Goal: Transaction & Acquisition: Purchase product/service

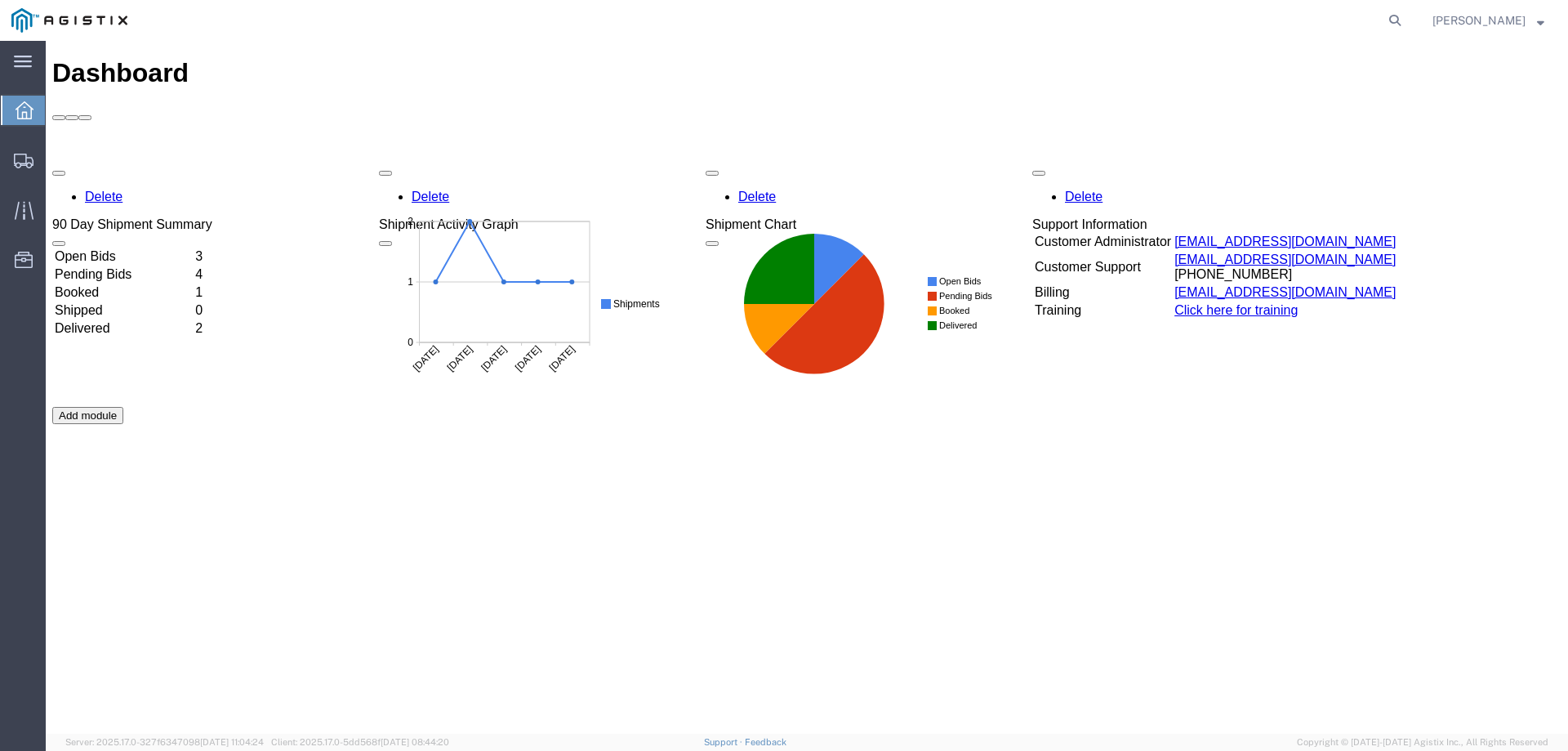
click at [165, 249] on td "Open Bids" at bounding box center [123, 257] width 139 height 16
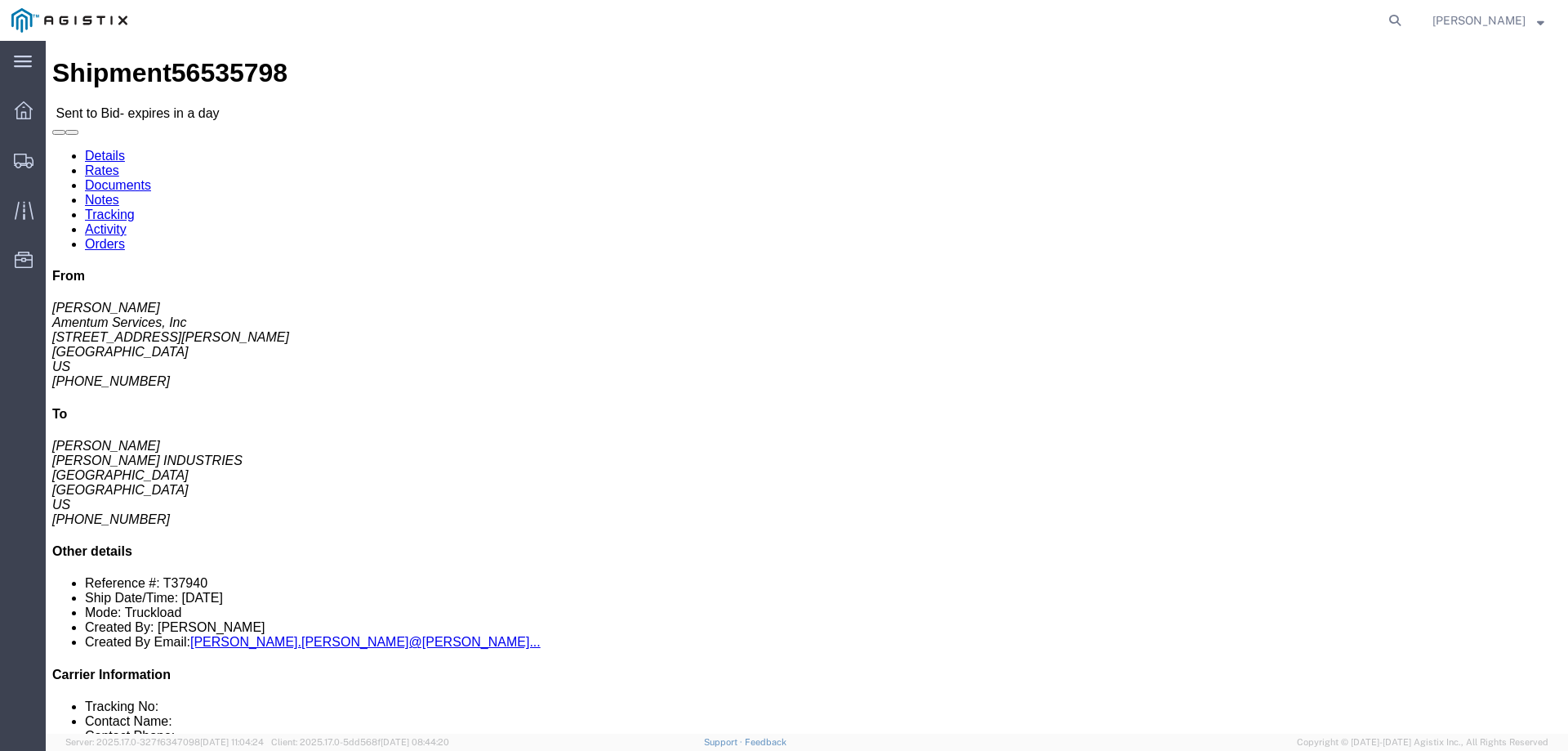
drag, startPoint x: 776, startPoint y: 176, endPoint x: 611, endPoint y: 131, distance: 171.0
click div "Pickup & Delivery Dates [DATE] 08:00 - [DATE] 15:00 [DATE] 08:00 - [DATE] 15:00…"
copy div "Pickup & Delivery Dates [DATE] 08:00 - [DATE] 15:00 [DATE] 08:00 - [DATE] 15:00"
click address "[PERSON_NAME] Amentum Services, Inc [STREET_ADDRESS][PERSON_NAME] [GEOGRAPHIC_D…"
drag, startPoint x: 1316, startPoint y: 143, endPoint x: 1215, endPoint y: 76, distance: 121.2
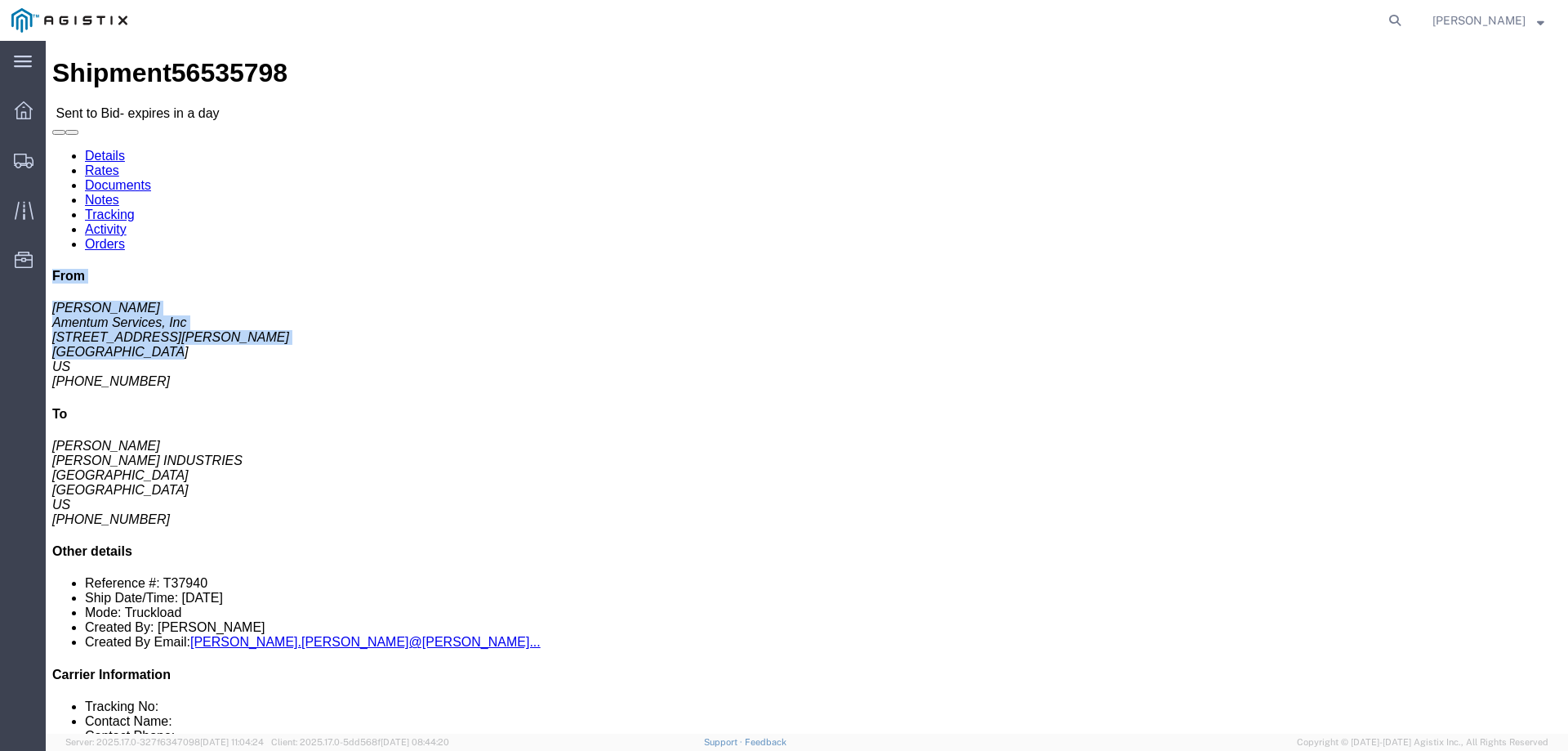
click div "From [PERSON_NAME] Amentum Services, Inc [STREET_ADDRESS][PERSON_NAME] [GEOGRAP…"
copy div "From [PERSON_NAME] Amentum Services, Inc [STREET_ADDRESS][PERSON_NAME] [GEOGRAP…"
click address "[PERSON_NAME], [PERSON_NAME] INDUSTRIES [STREET_ADDRESS] [PHONE_NUMBER]"
drag, startPoint x: 1350, startPoint y: 285, endPoint x: 1218, endPoint y: 217, distance: 148.5
click div "From [PERSON_NAME] Amentum Services, Inc [STREET_ADDRESS][PERSON_NAME] [GEOGRAP…"
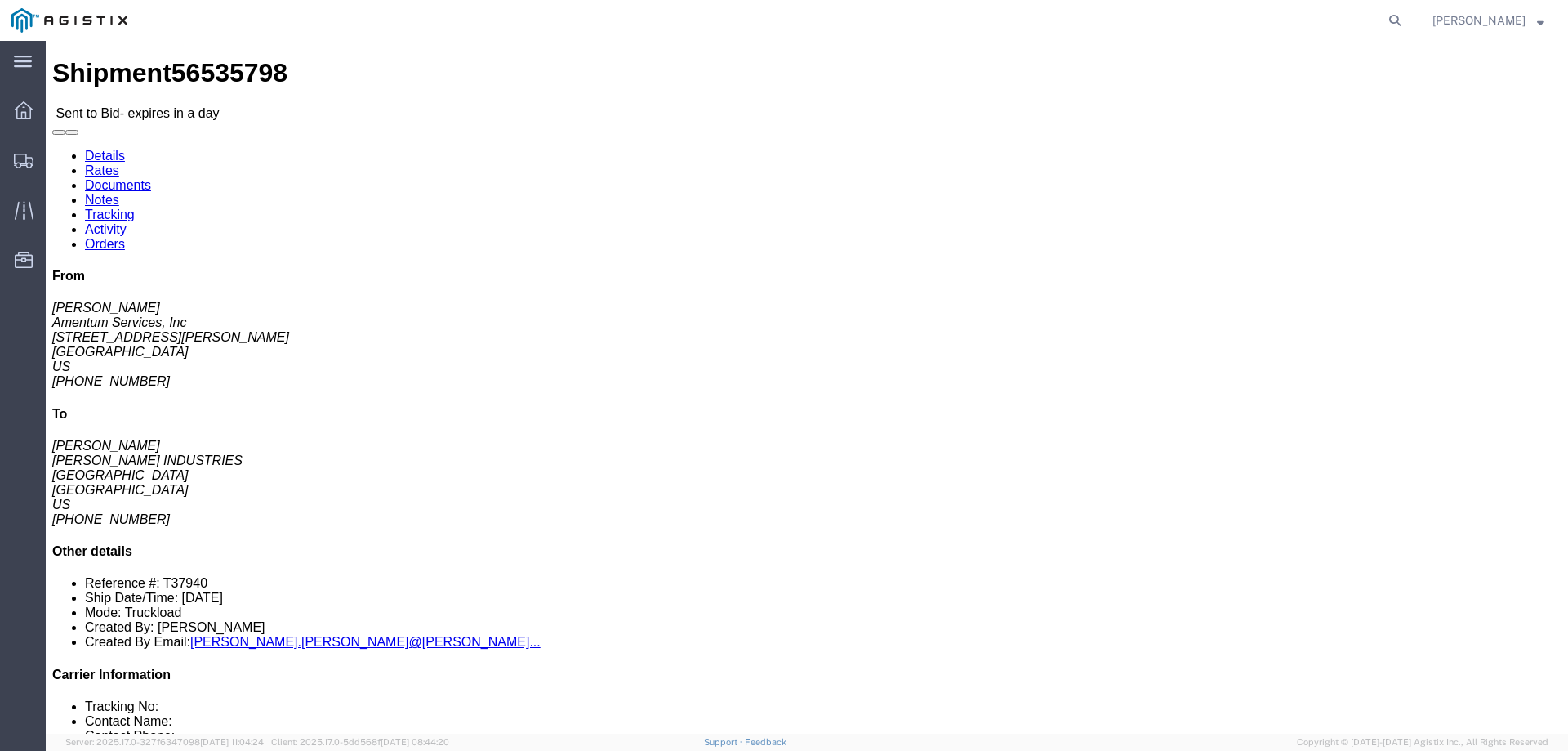
copy div "To [PERSON_NAME], [PERSON_NAME] INDUSTRIES [STREET_ADDRESS]"
click div "Ship From Amentum Services, Inc ([PERSON_NAME]) [STREET_ADDRESS][PERSON_NAME] […"
click button "button"
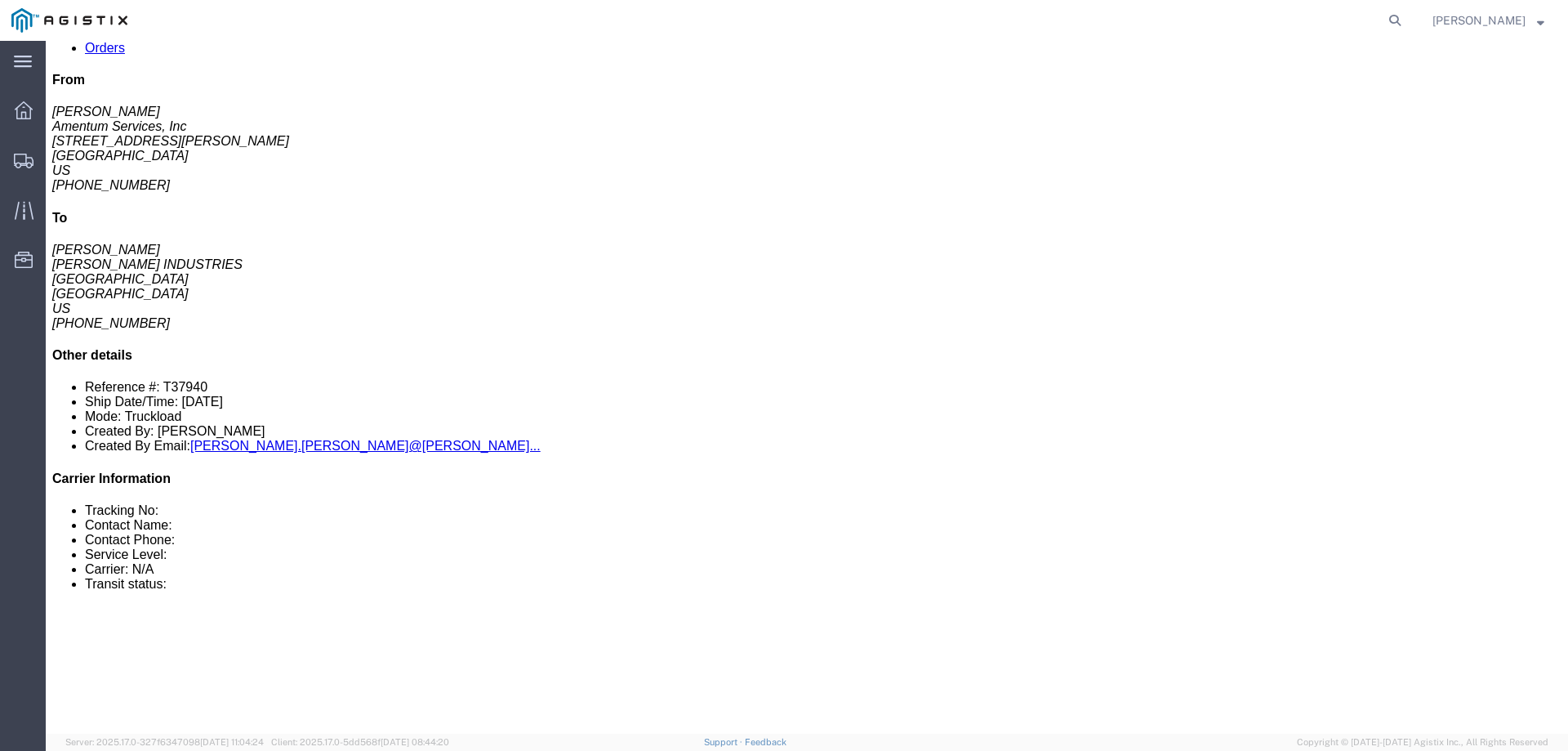
scroll to position [164, 0]
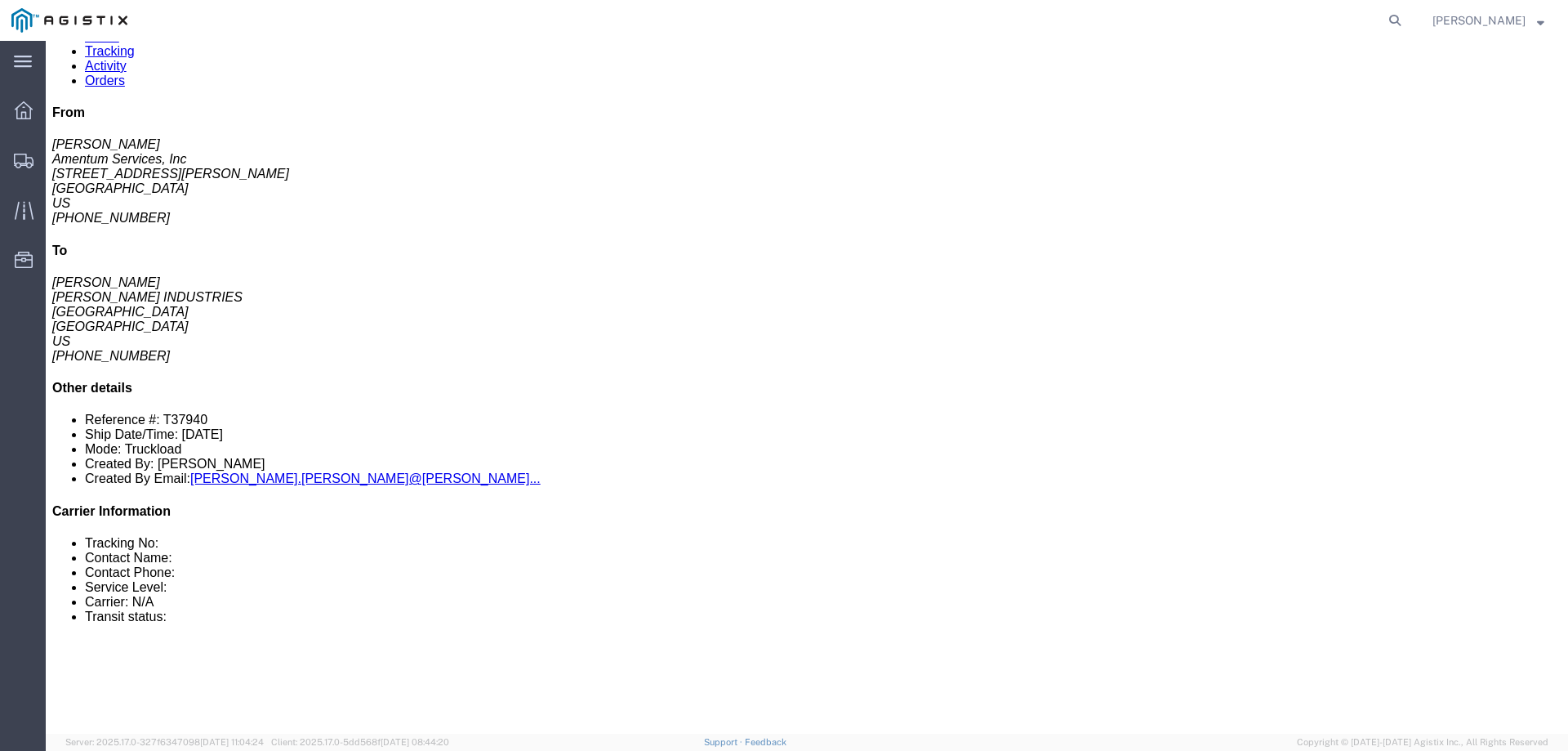
drag, startPoint x: 731, startPoint y: 304, endPoint x: 542, endPoint y: 312, distance: 189.2
click p "Total shipment is made up of 1 packages containing 1 pieces weighing 7,600.00 L…"
copy p "1 pieces weighing 7,600.00 LBS"
drag, startPoint x: 279, startPoint y: 432, endPoint x: 99, endPoint y: 434, distance: 180.0
click p "Dimensions: L 188.00 x W 82.00 x H 77.00 IN"
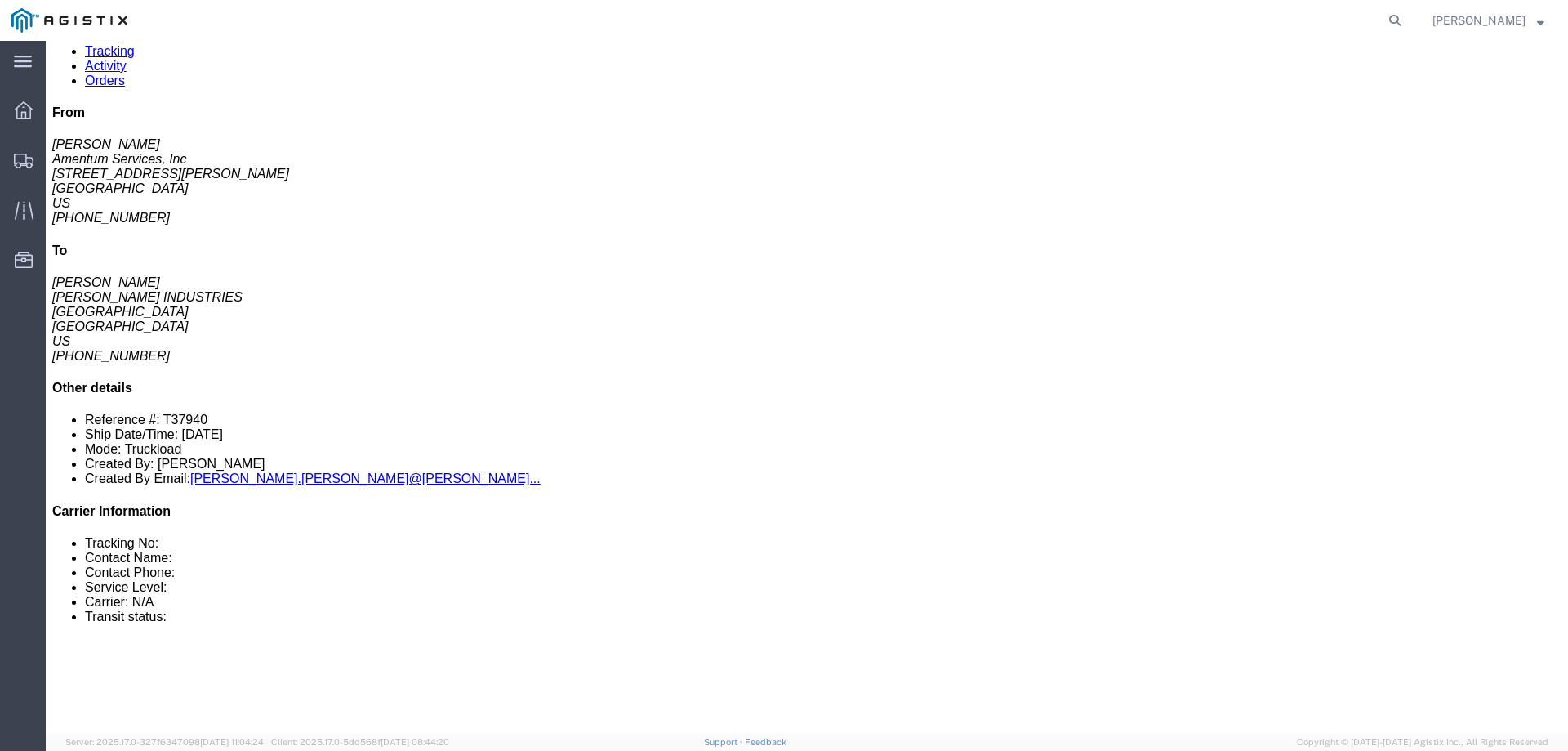
copy b "L 188.00 x W 82.00 x H 77.00 IN"
click div "1 Naked Cargo (UnPackaged) Total weight: 7600.00 LBS Dimensions: L 188.00 x W 8…"
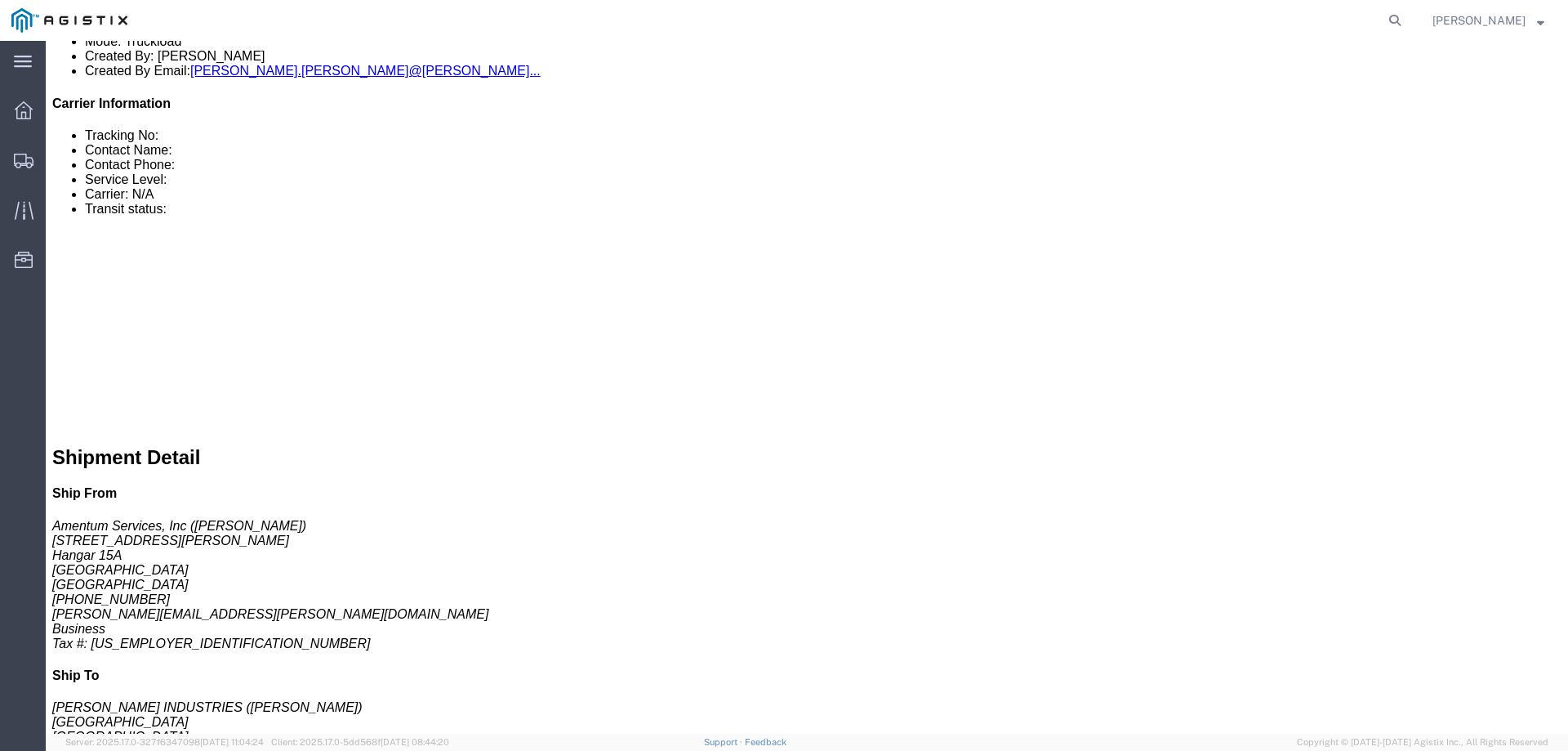
scroll to position [572, 0]
drag, startPoint x: 81, startPoint y: 507, endPoint x: 16, endPoint y: 348, distance: 171.8
click p "Additional Pickup Instructions: EQUIPMENT WILL NEED TO BE DRIVEN ONTO TRAILER B…"
copy p "Additional Pickup Instructions: EQUIPMENT WILL NEED TO BE DRIVEN ONTO TRAILER B…"
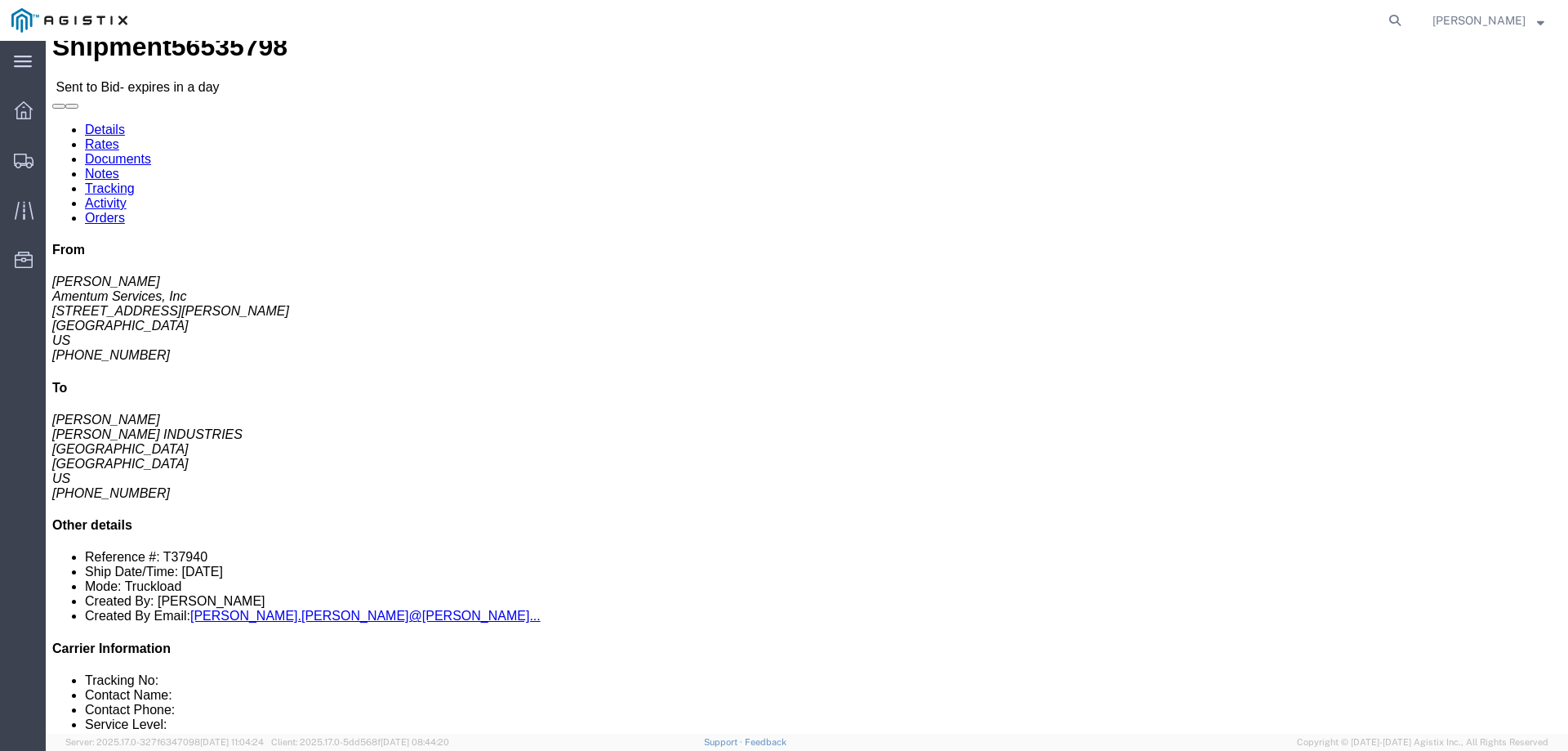
scroll to position [0, 0]
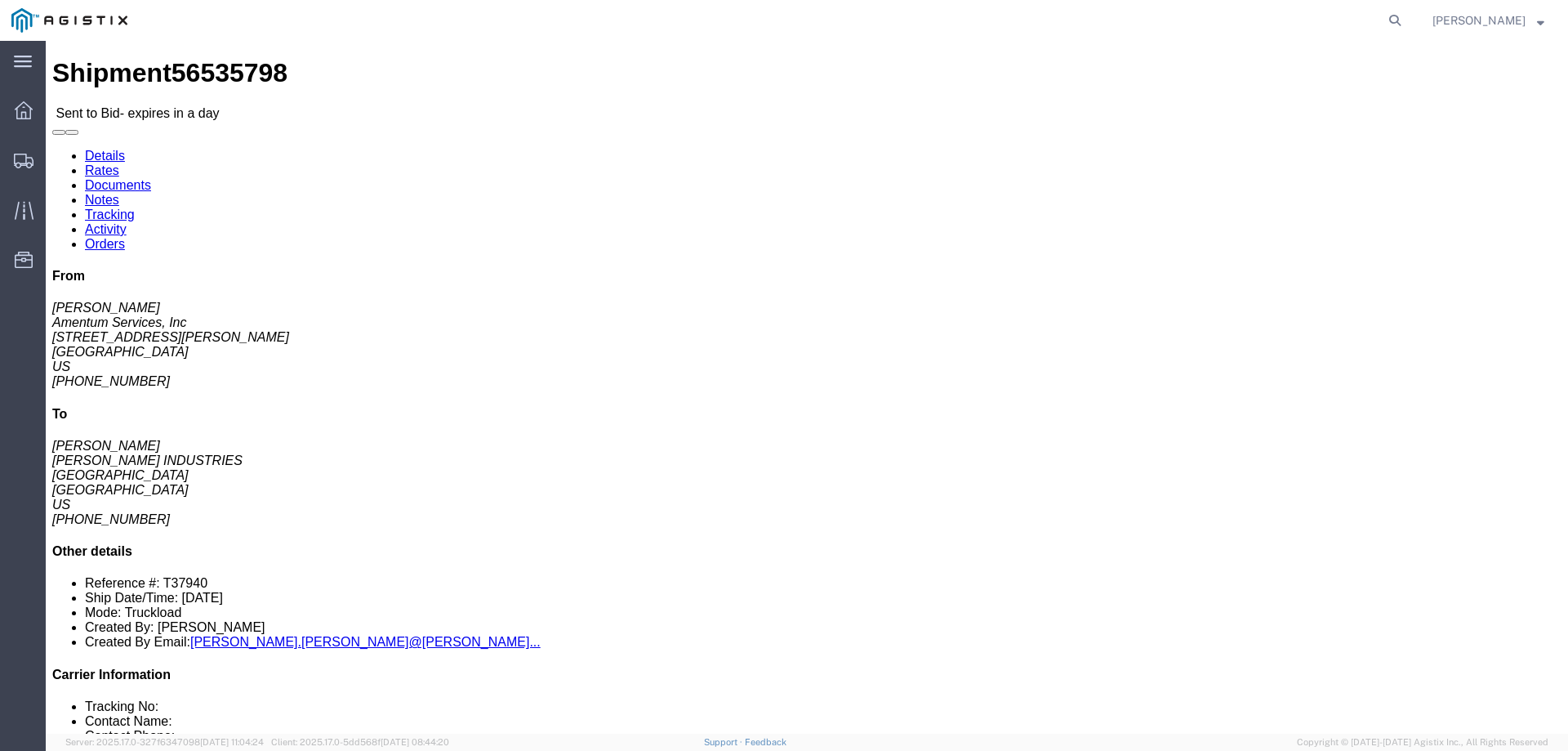
click link "Documents"
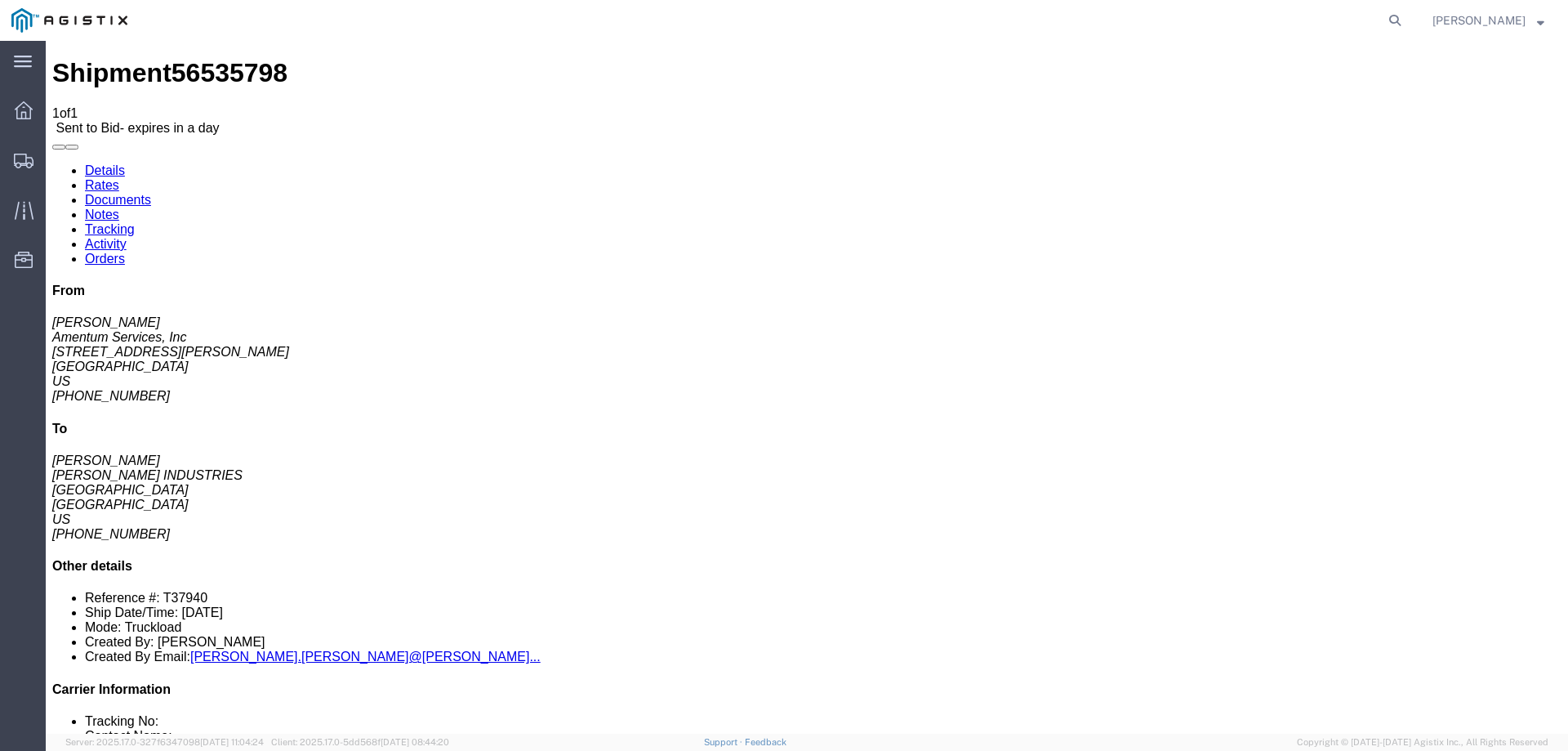
click at [120, 207] on link "Notes" at bounding box center [102, 214] width 35 height 14
click at [135, 222] on link "Tracking" at bounding box center [110, 228] width 50 height 14
click at [127, 237] on link "Activity" at bounding box center [106, 243] width 42 height 14
click at [151, 193] on link "Documents" at bounding box center [118, 199] width 66 height 14
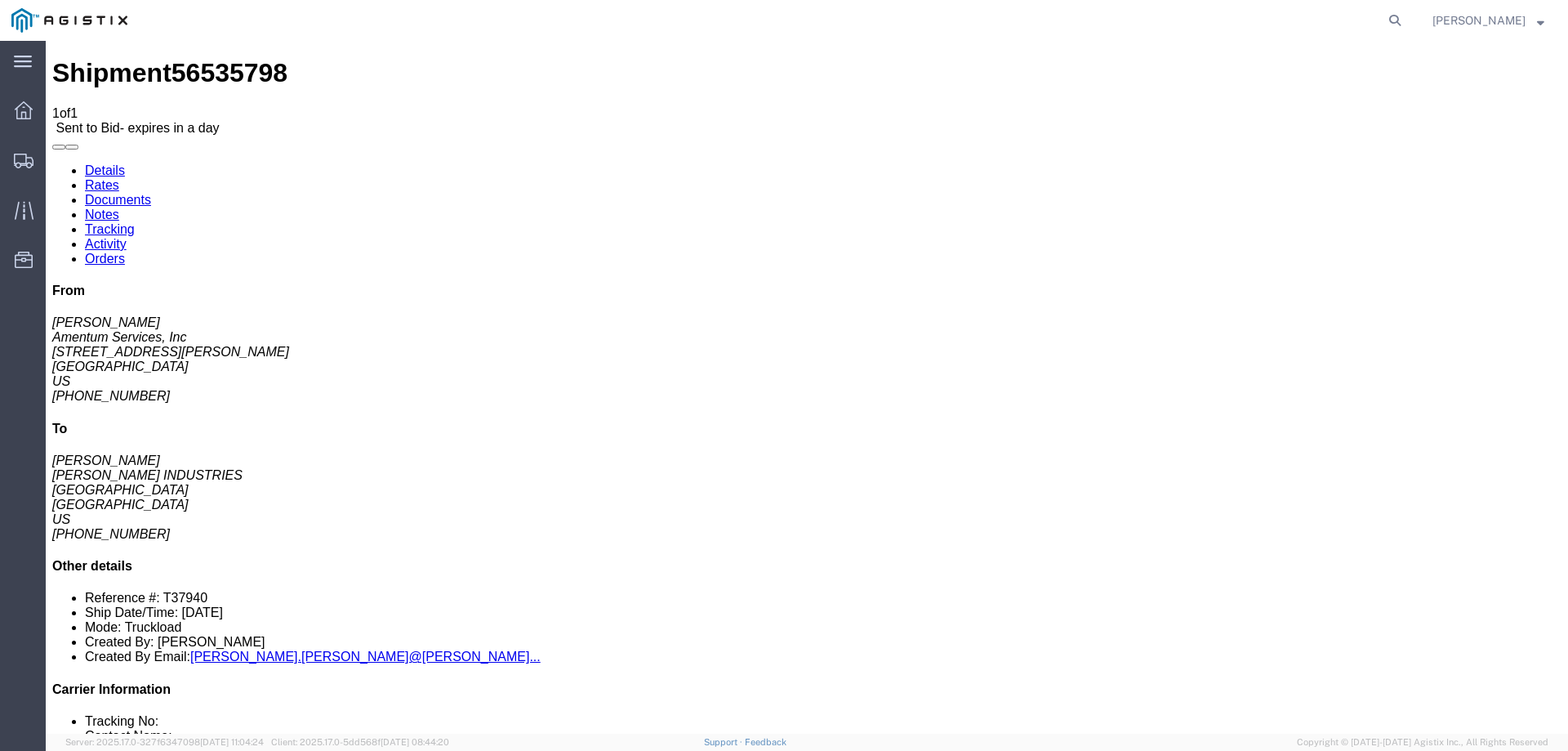
click at [113, 164] on link "Details" at bounding box center [105, 170] width 40 height 14
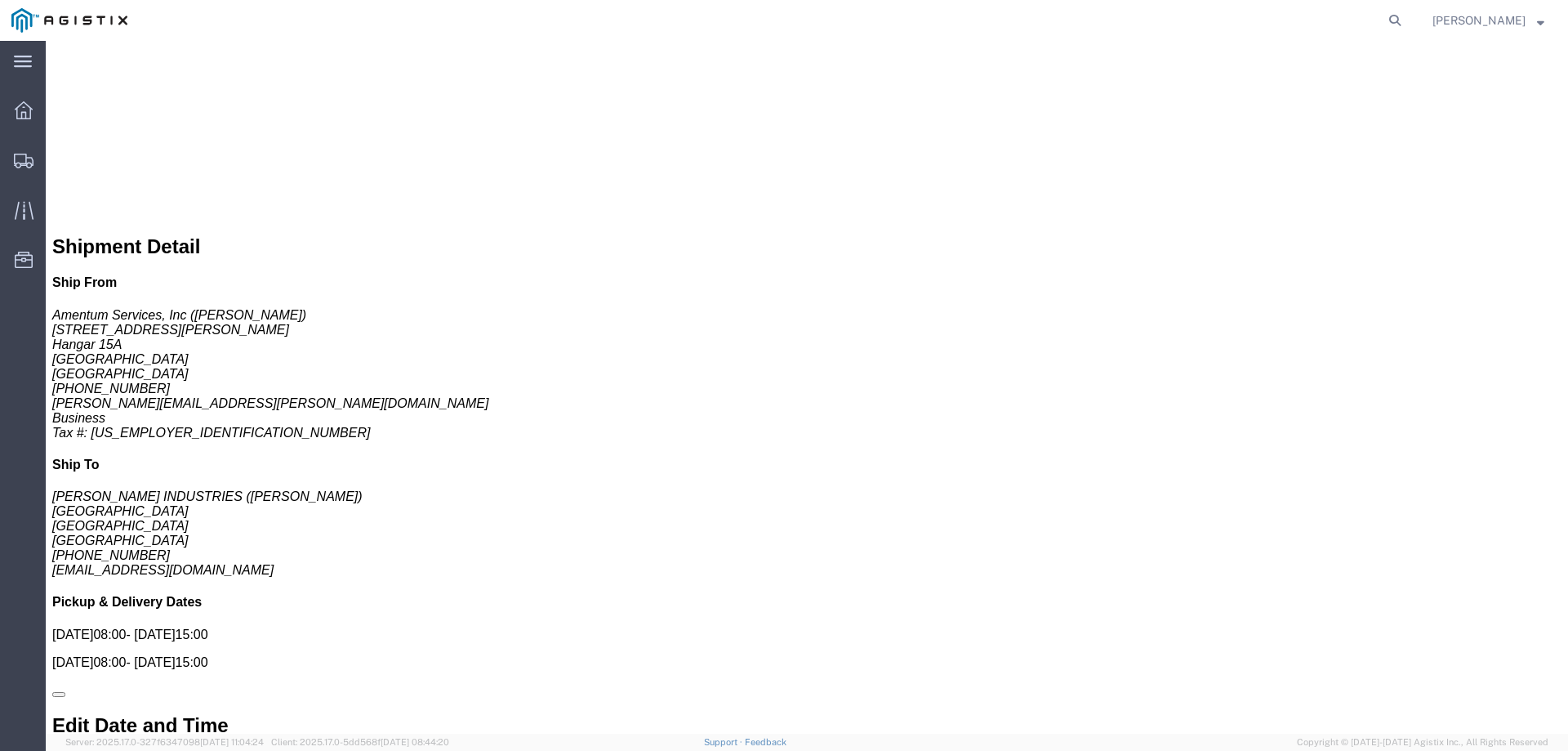
scroll to position [677, 0]
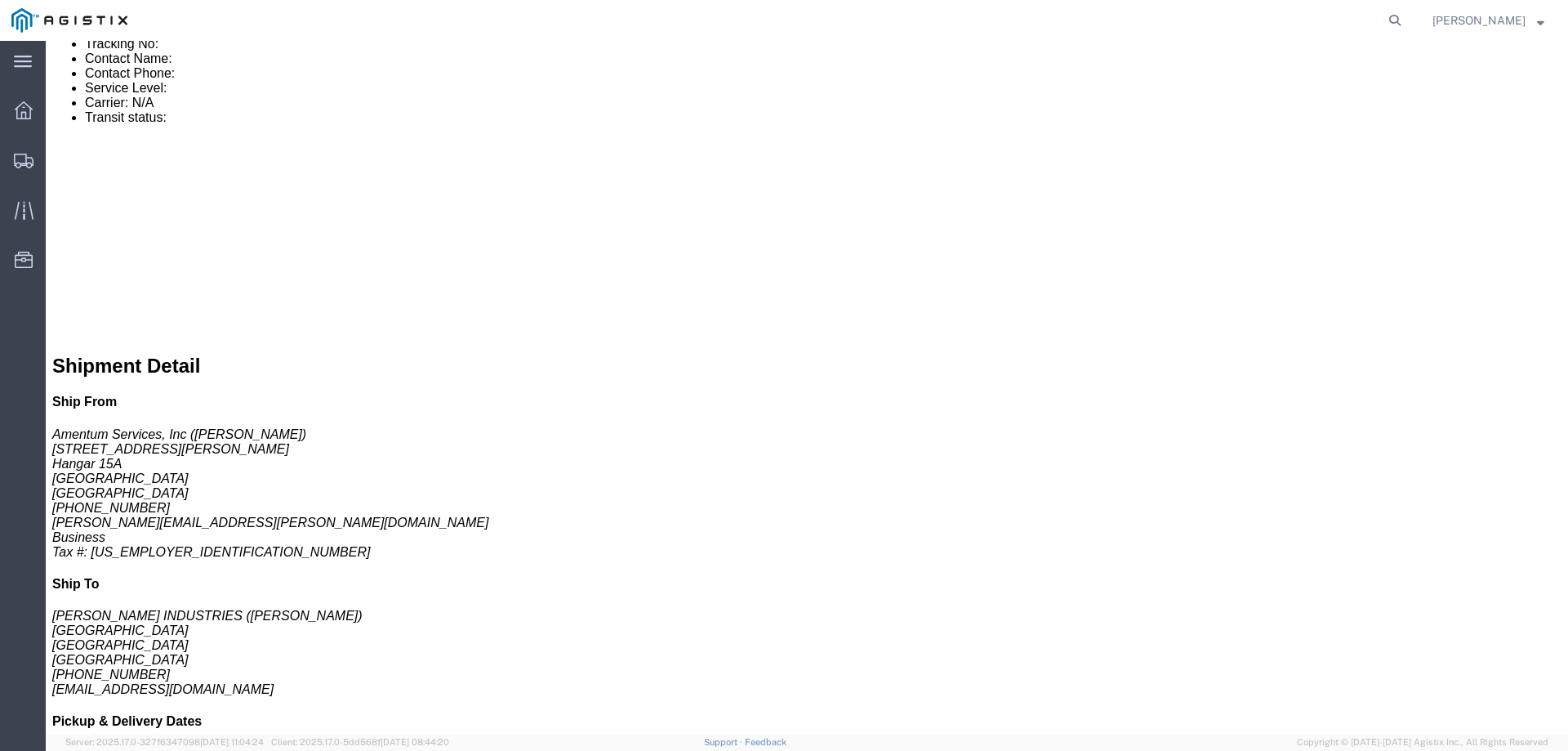
click b "EQUIPMENT WILL NEED TO BE DRIVEN ONTO TRAILER BY POSSIBLE WINCH. SITE DOES NOT …"
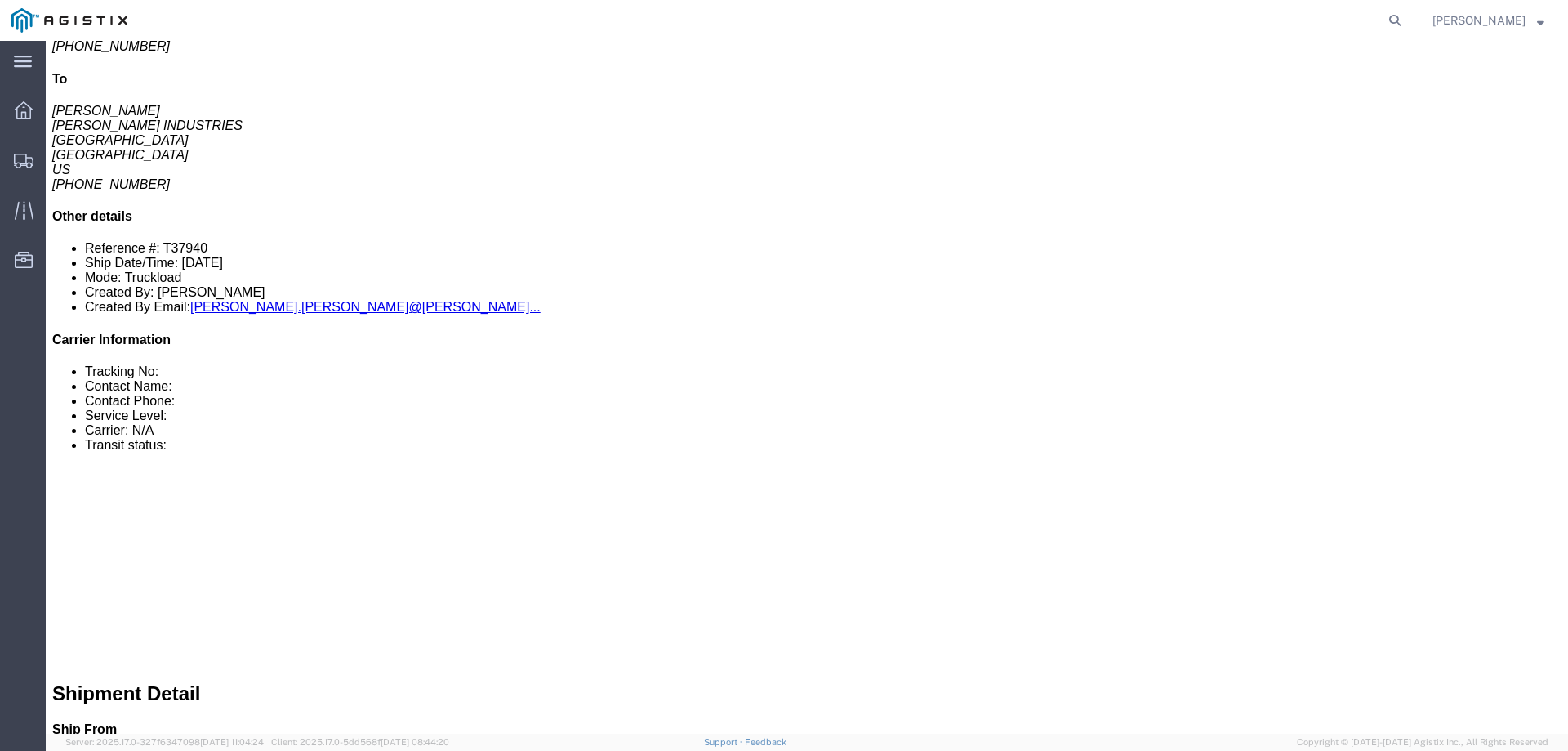
scroll to position [24, 0]
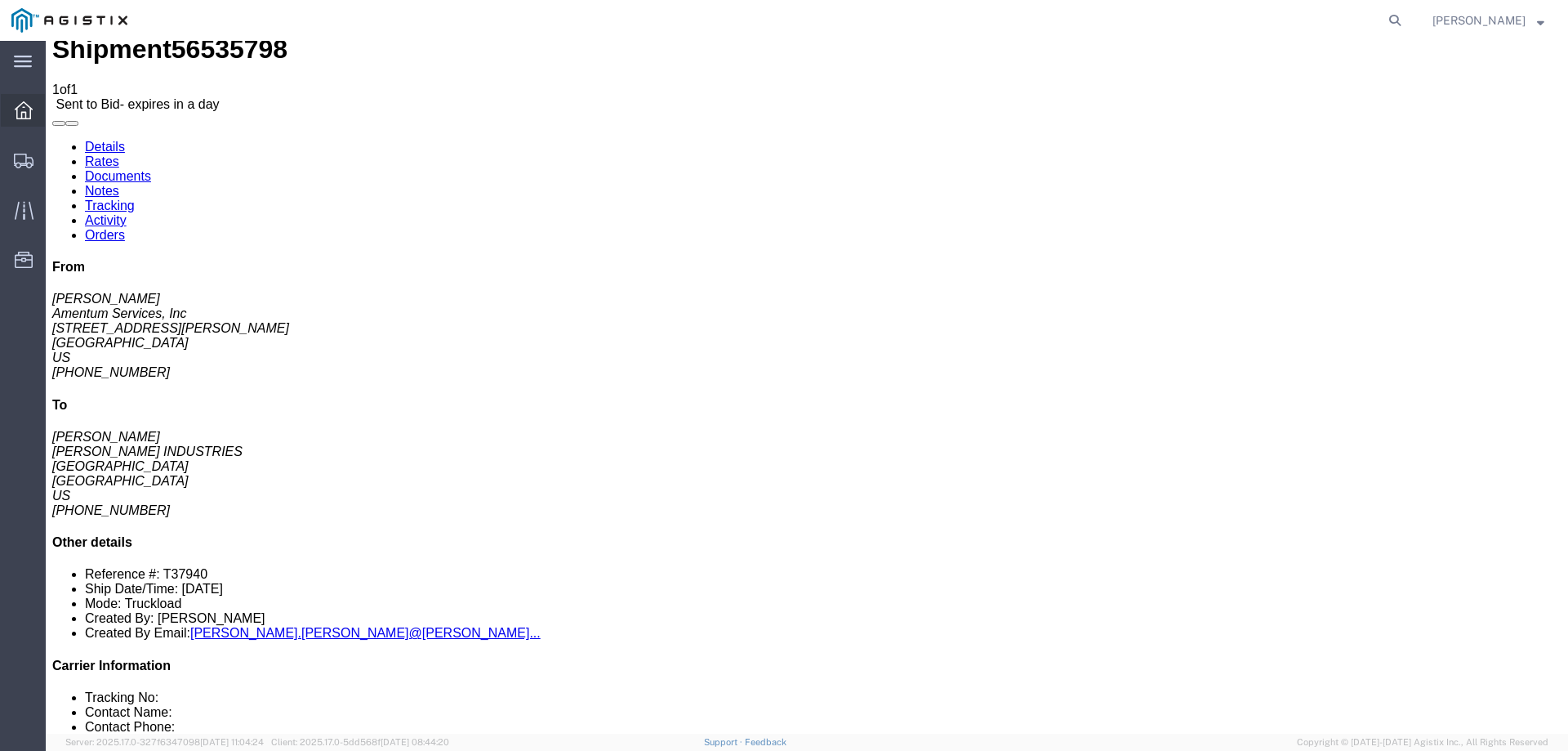
click at [19, 101] on icon at bounding box center [24, 111] width 18 height 18
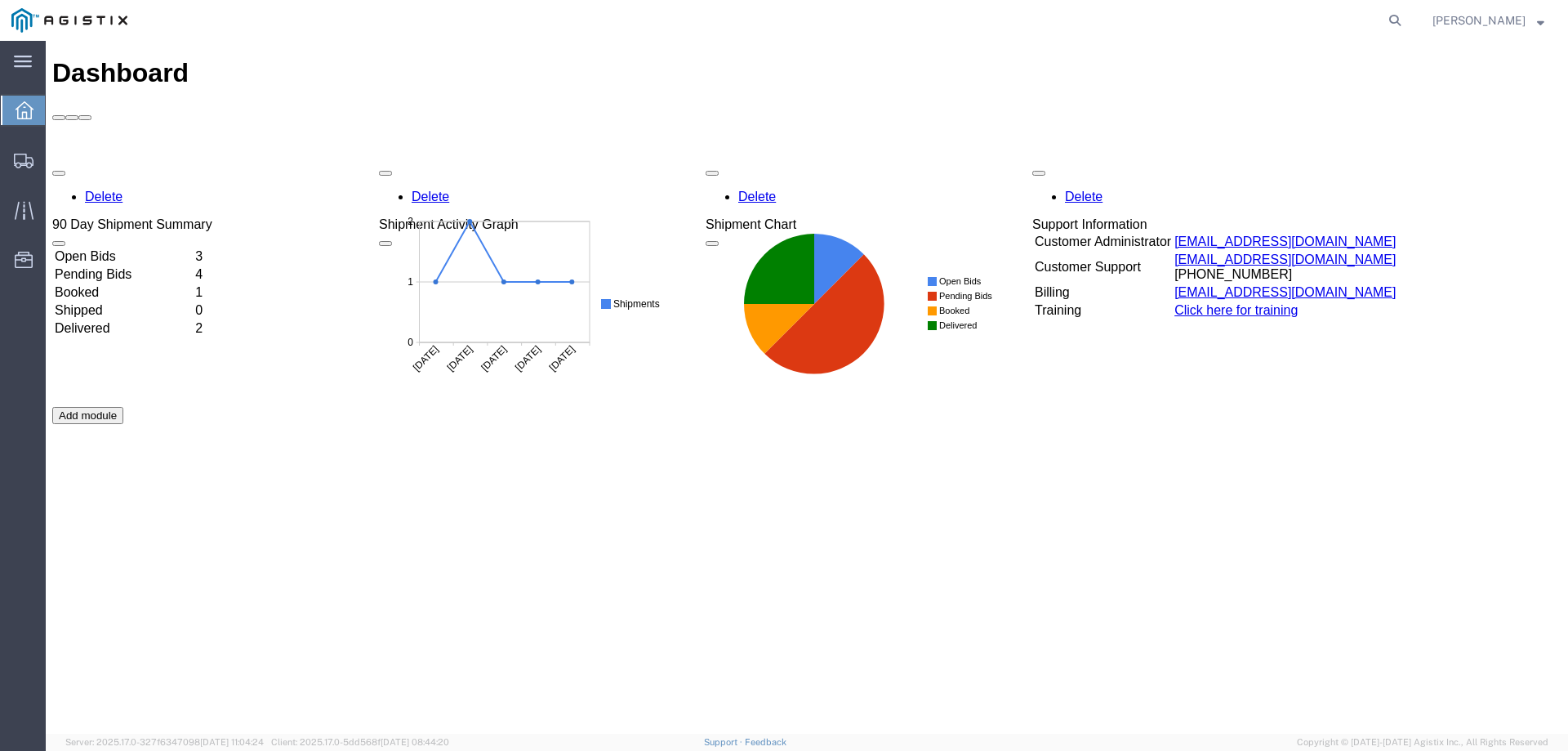
click at [1162, 395] on div "Delete 90 Day Shipment Summary Open Bids 3 Pending Bids 4 Booked 1 Shipped 0 De…" at bounding box center [806, 407] width 1509 height 491
click at [135, 249] on td "Open Bids" at bounding box center [123, 257] width 139 height 16
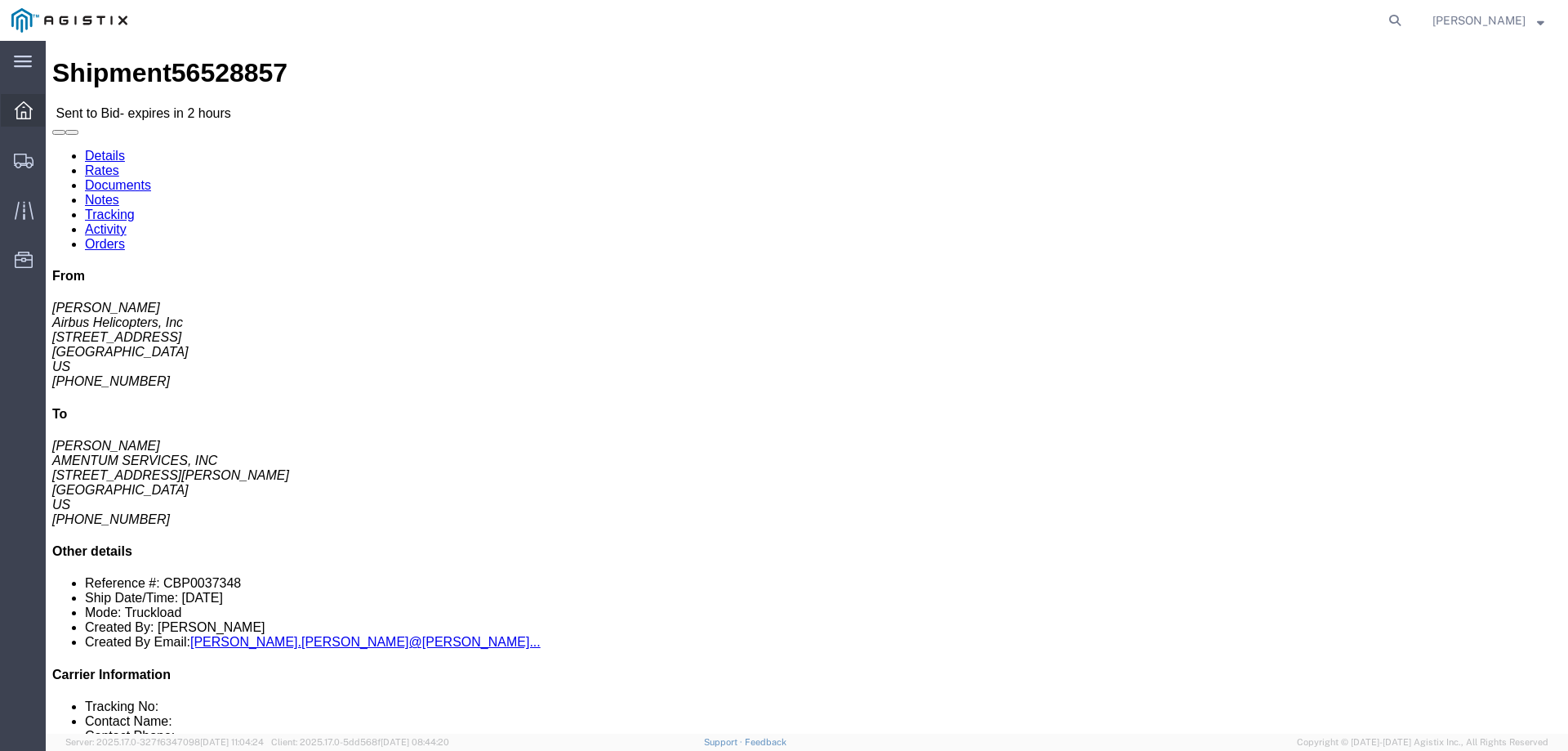
click at [57, 116] on span "Dashboard" at bounding box center [50, 111] width 12 height 33
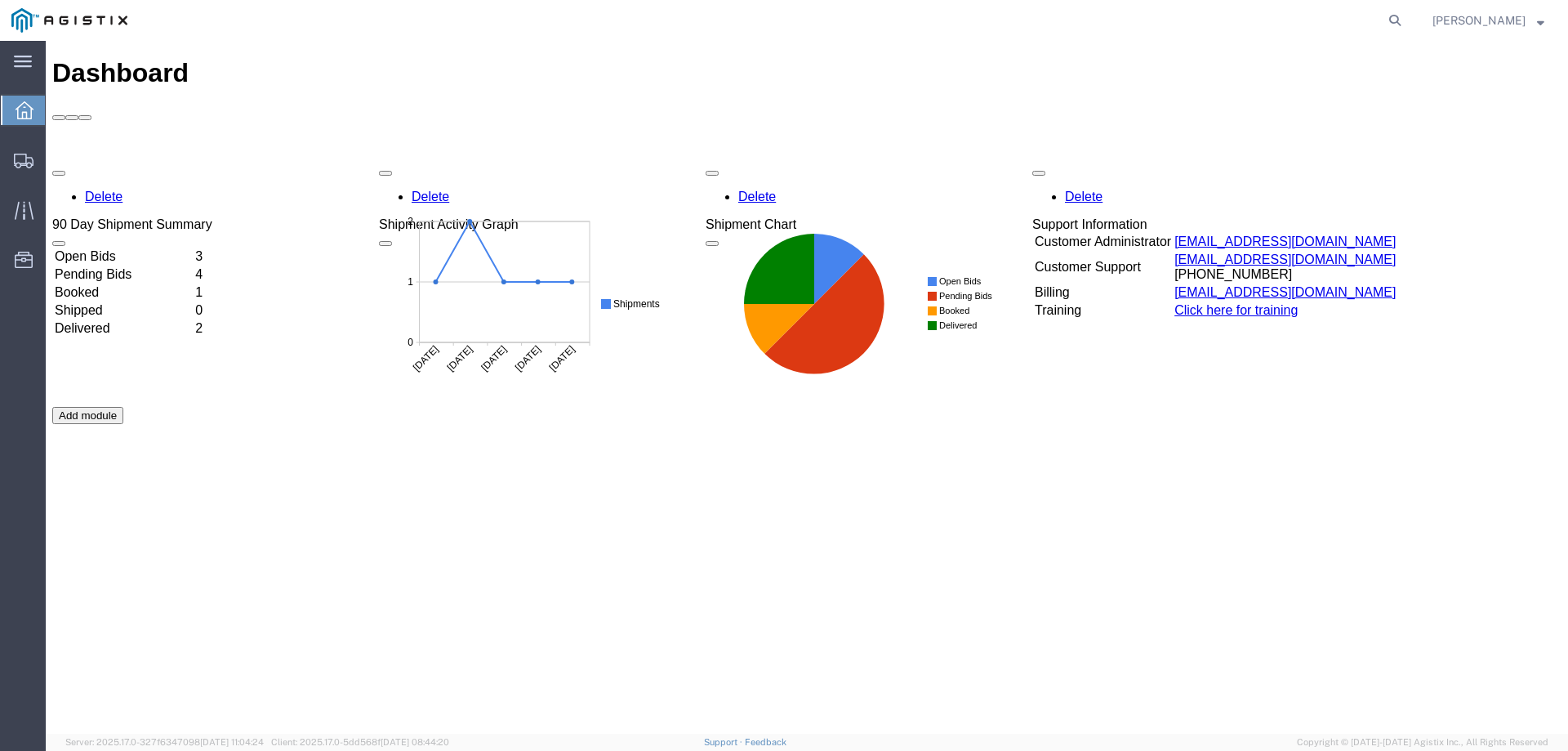
click at [182, 249] on td "Open Bids" at bounding box center [123, 257] width 139 height 16
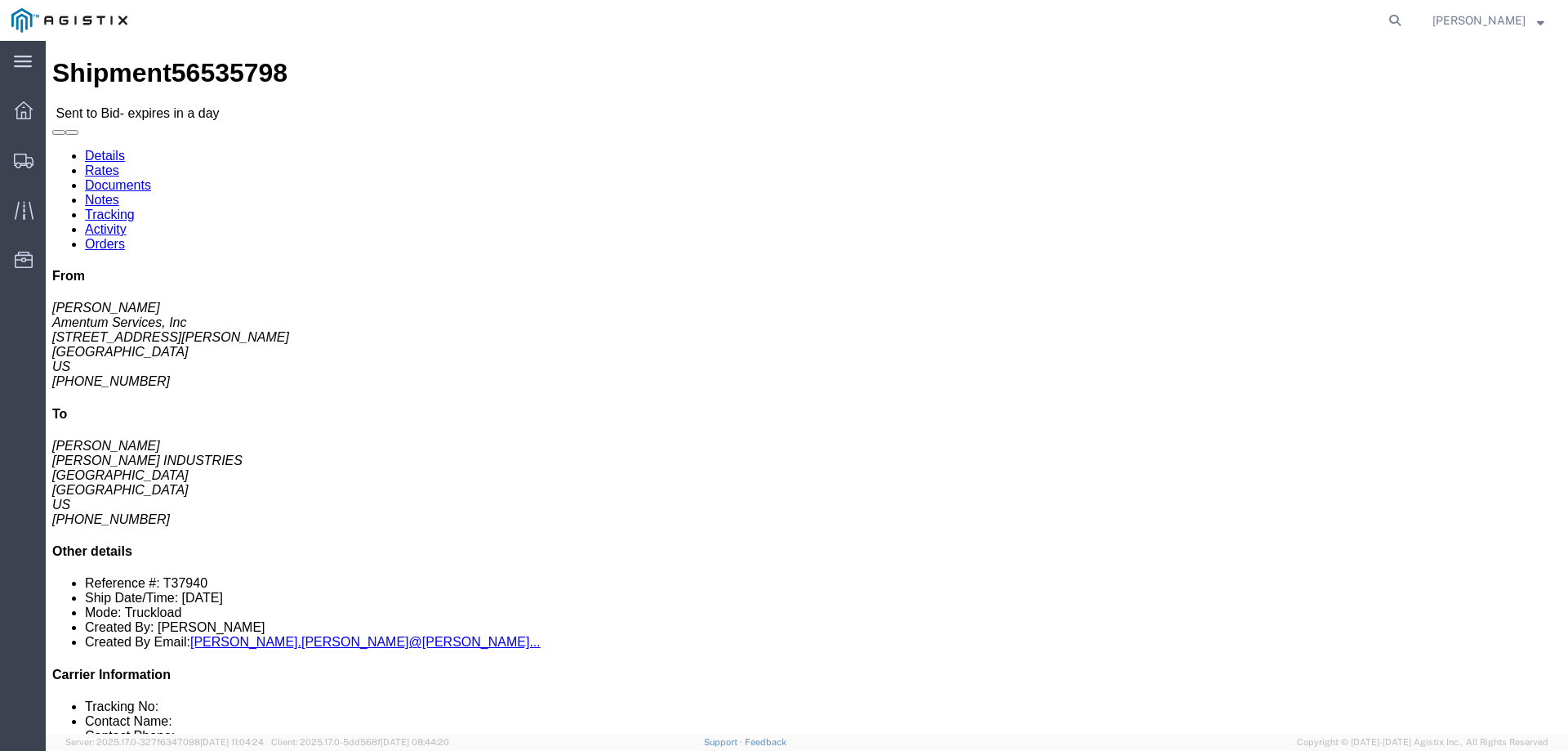
click button "button"
click link "Notes"
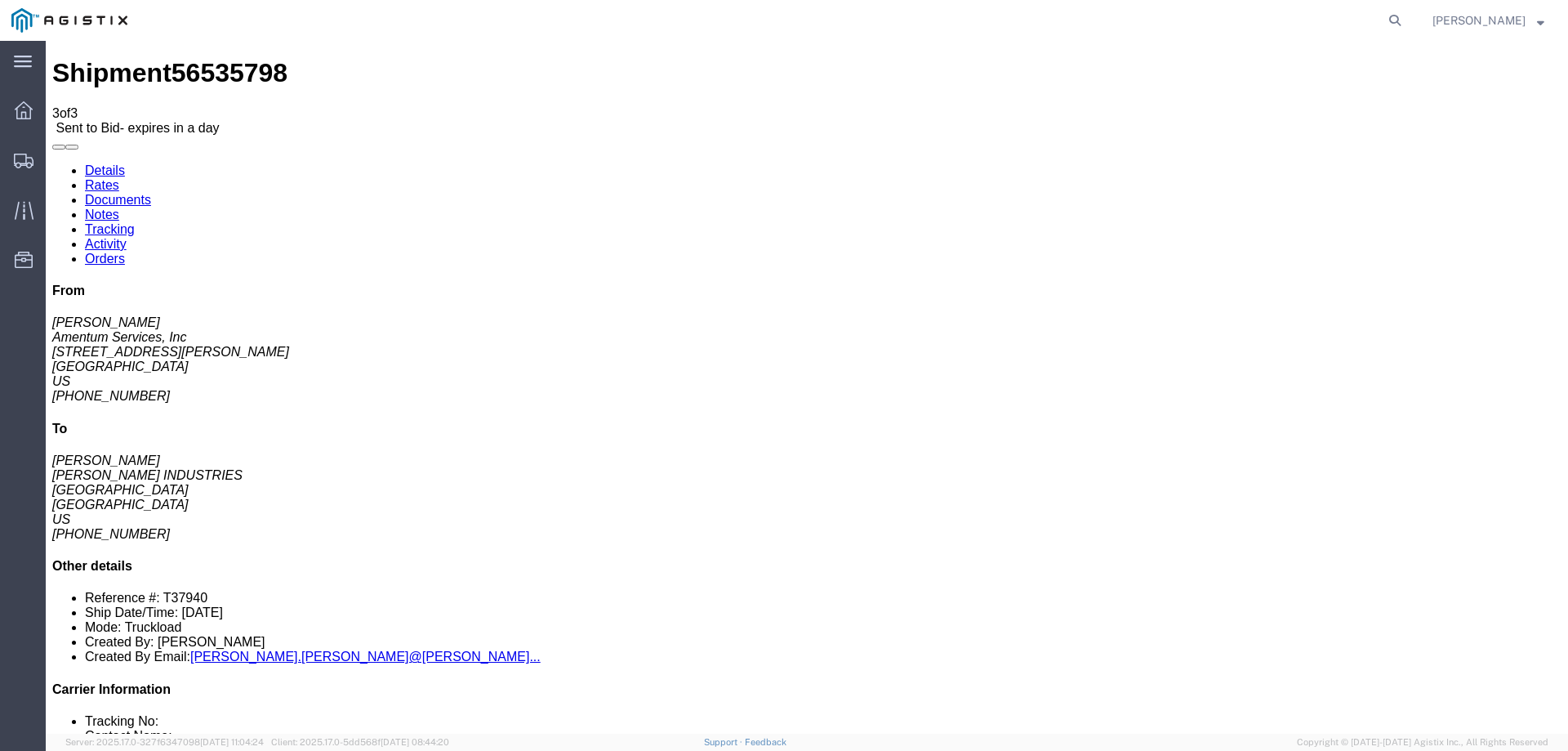
drag, startPoint x: 112, startPoint y: 105, endPoint x: 205, endPoint y: 168, distance: 112.3
click at [115, 164] on link "Details" at bounding box center [105, 170] width 40 height 14
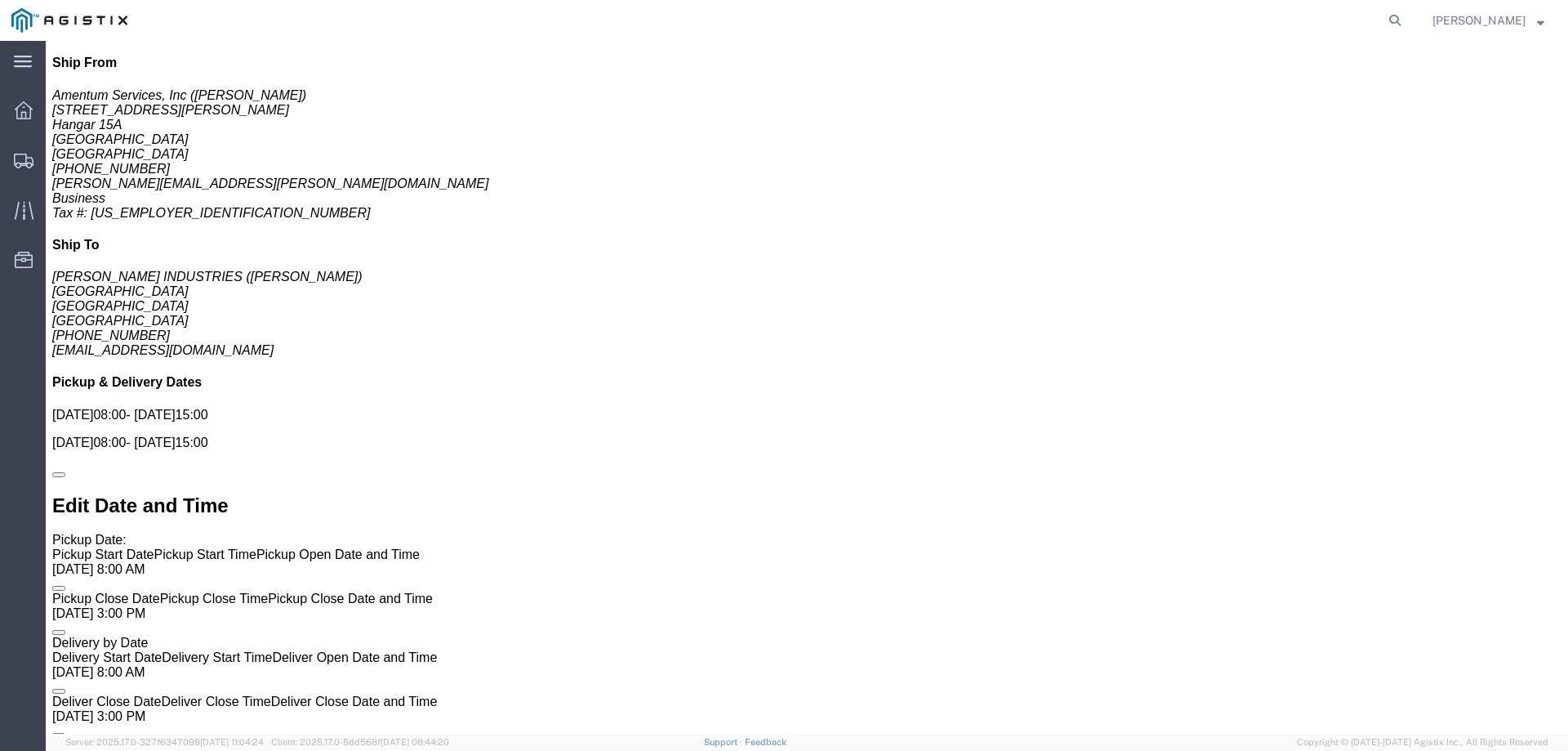
scroll to position [980, 0]
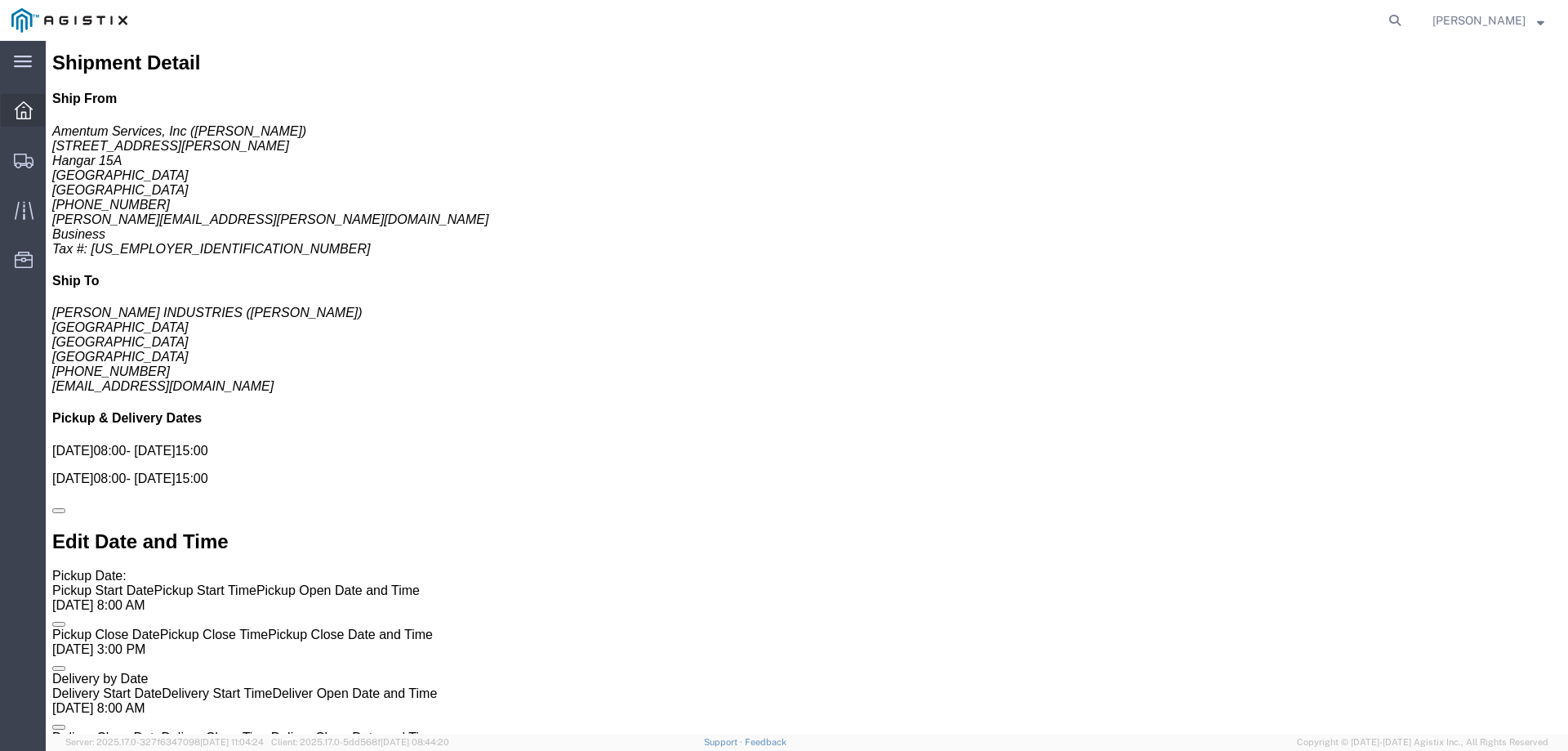
click at [57, 111] on span "Dashboard" at bounding box center [50, 111] width 12 height 33
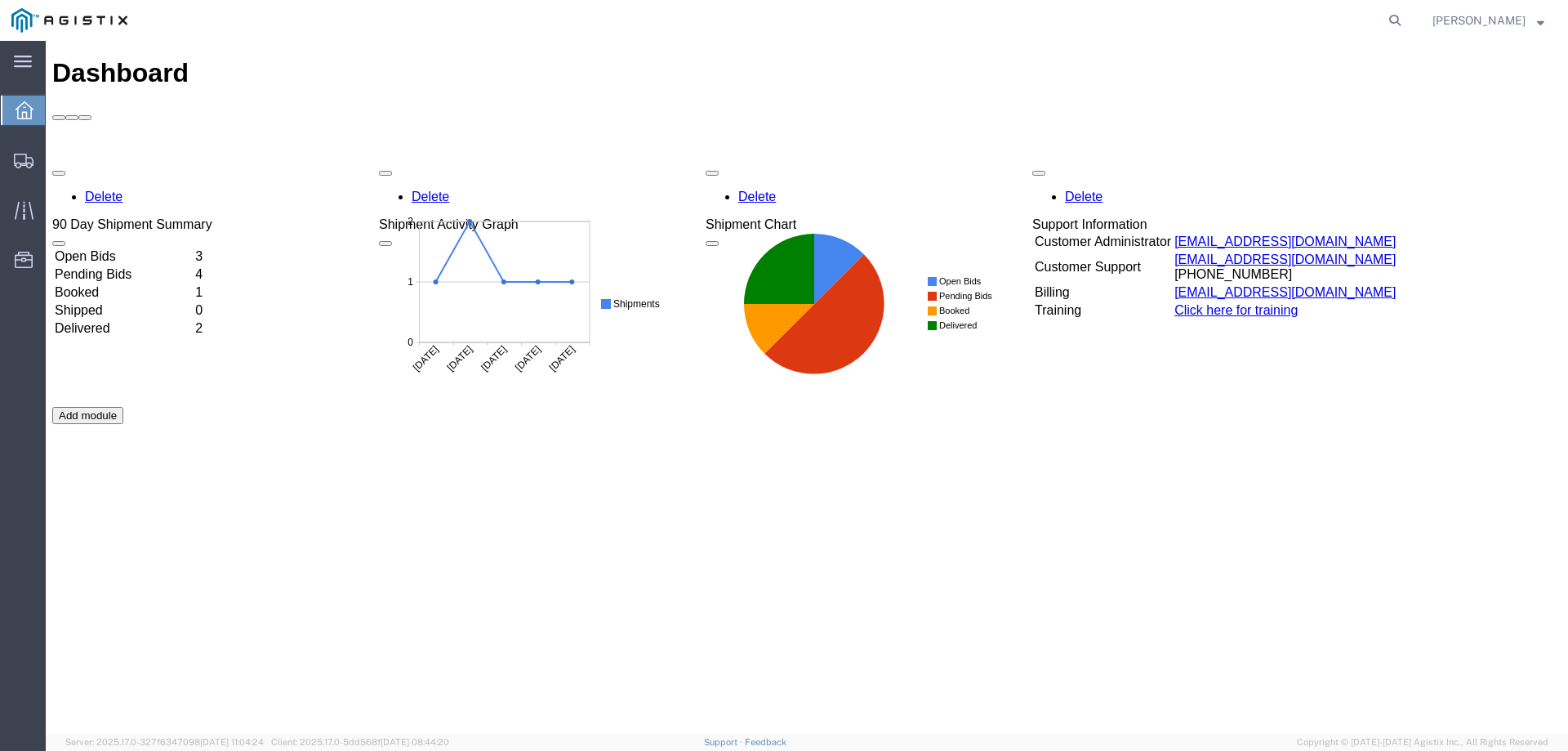
click at [108, 249] on td "Open Bids" at bounding box center [123, 257] width 139 height 16
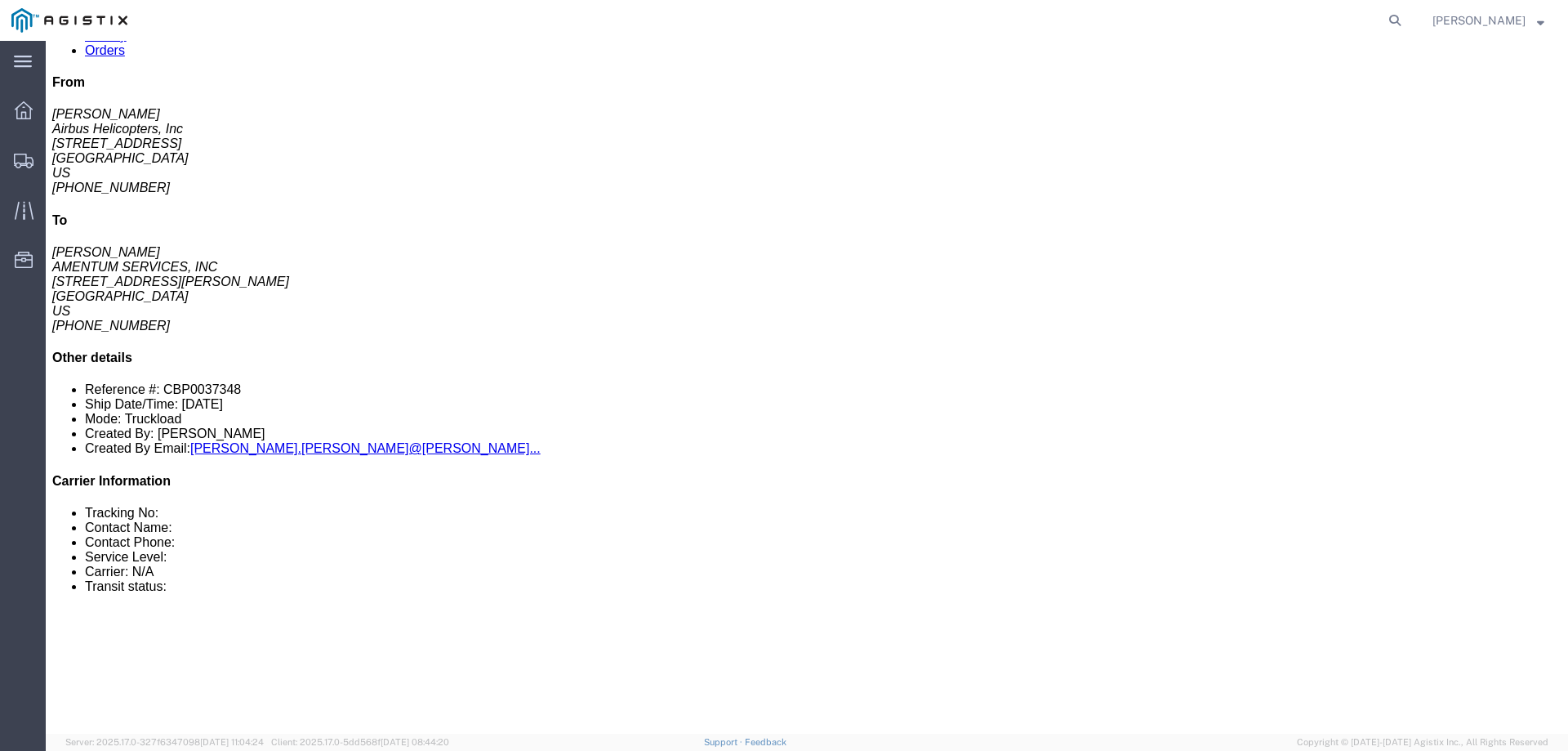
scroll to position [245, 0]
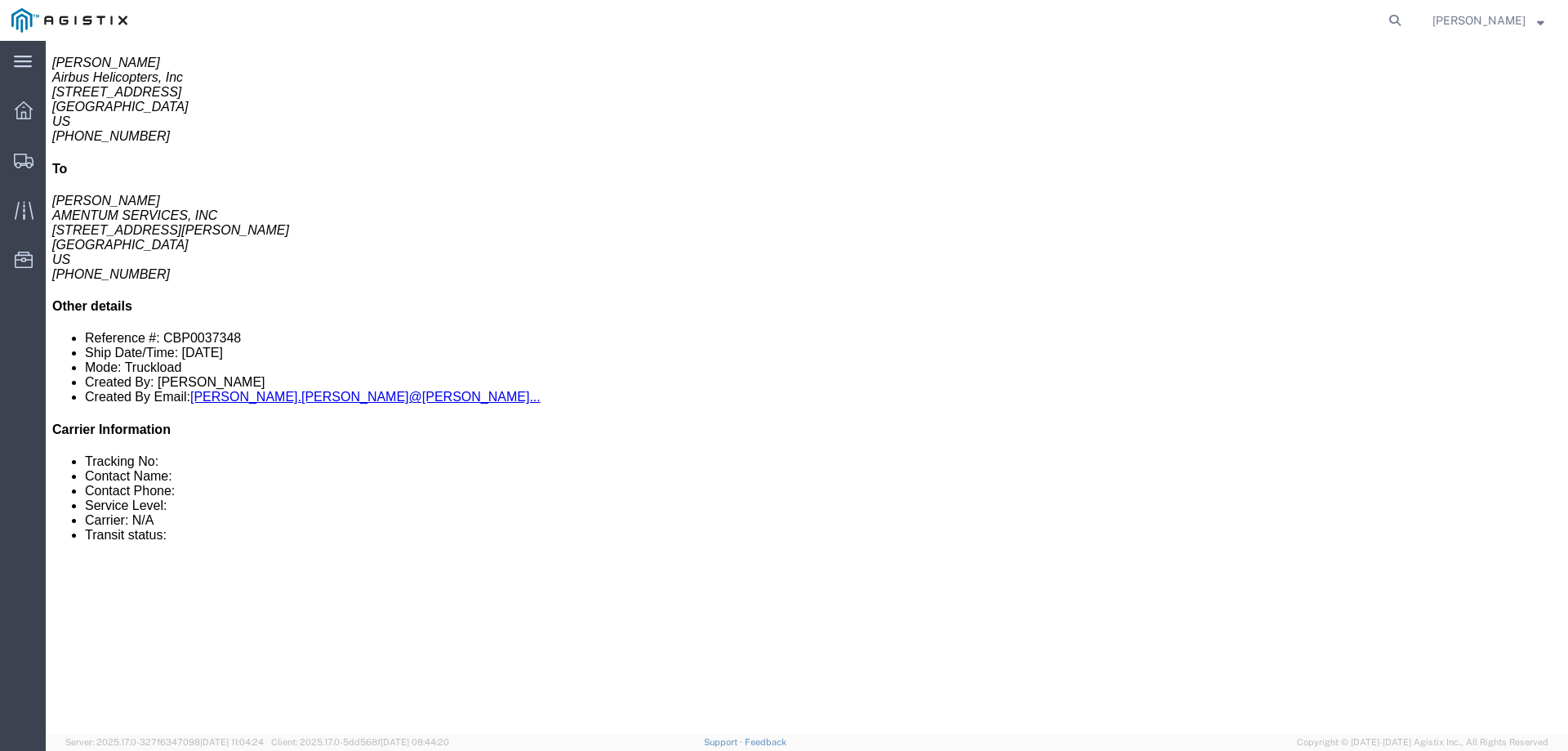
click link "Enter / Modify Bid"
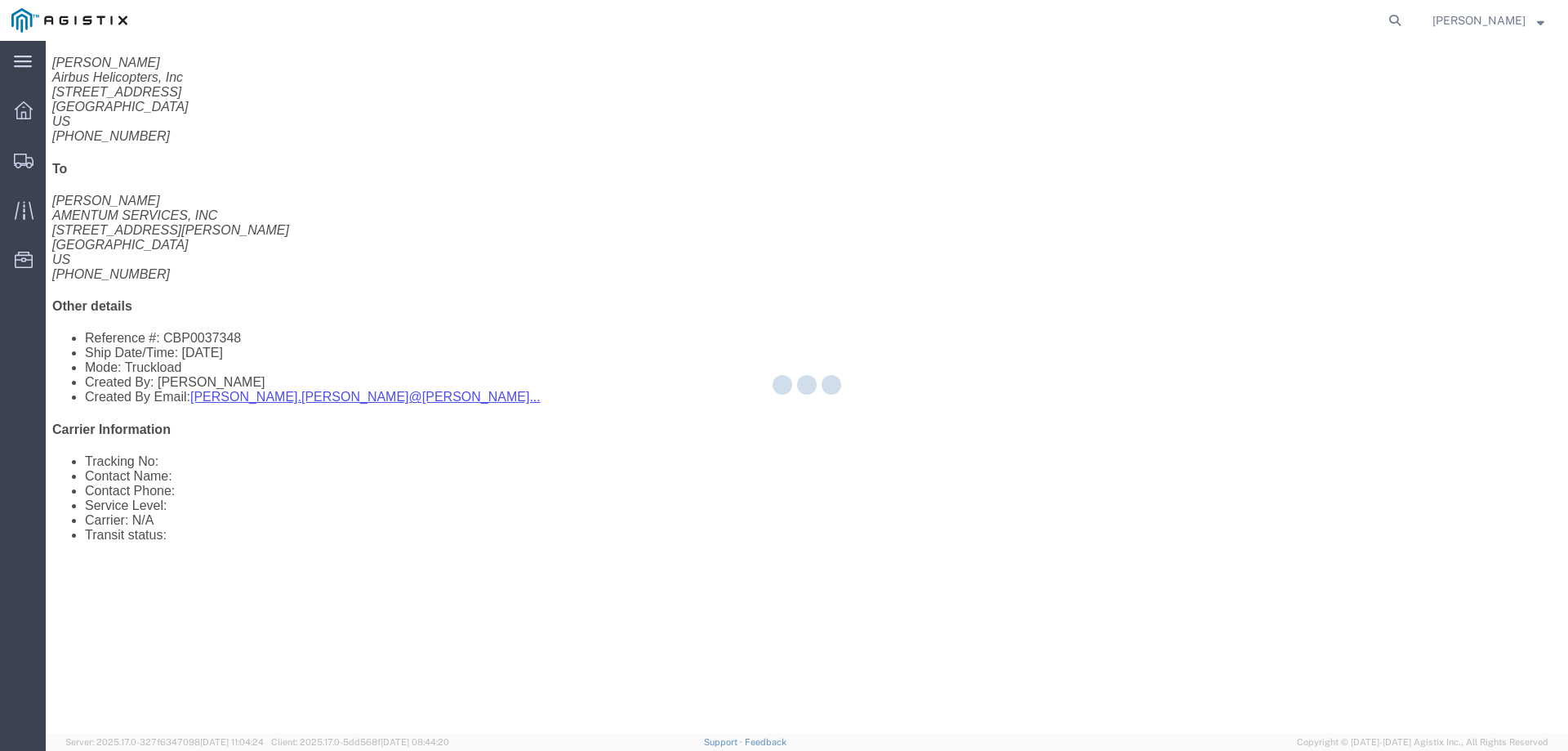
select select "23073"
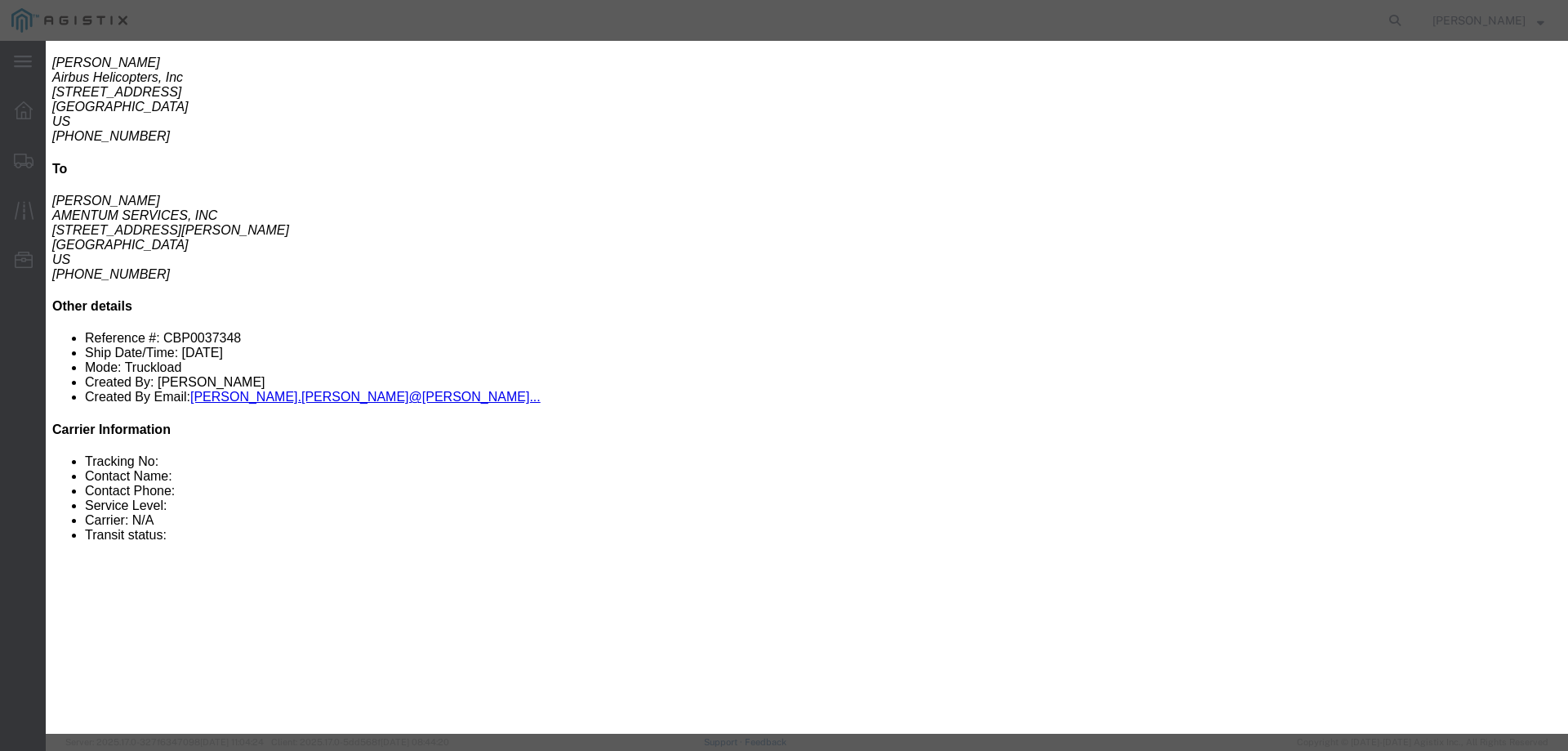
click label "Service Level"
click select "Select Air Ocean TL Standard 3 - 5 Day"
select select "42723"
click select "Select Air Ocean TL Standard 3 - 5 Day"
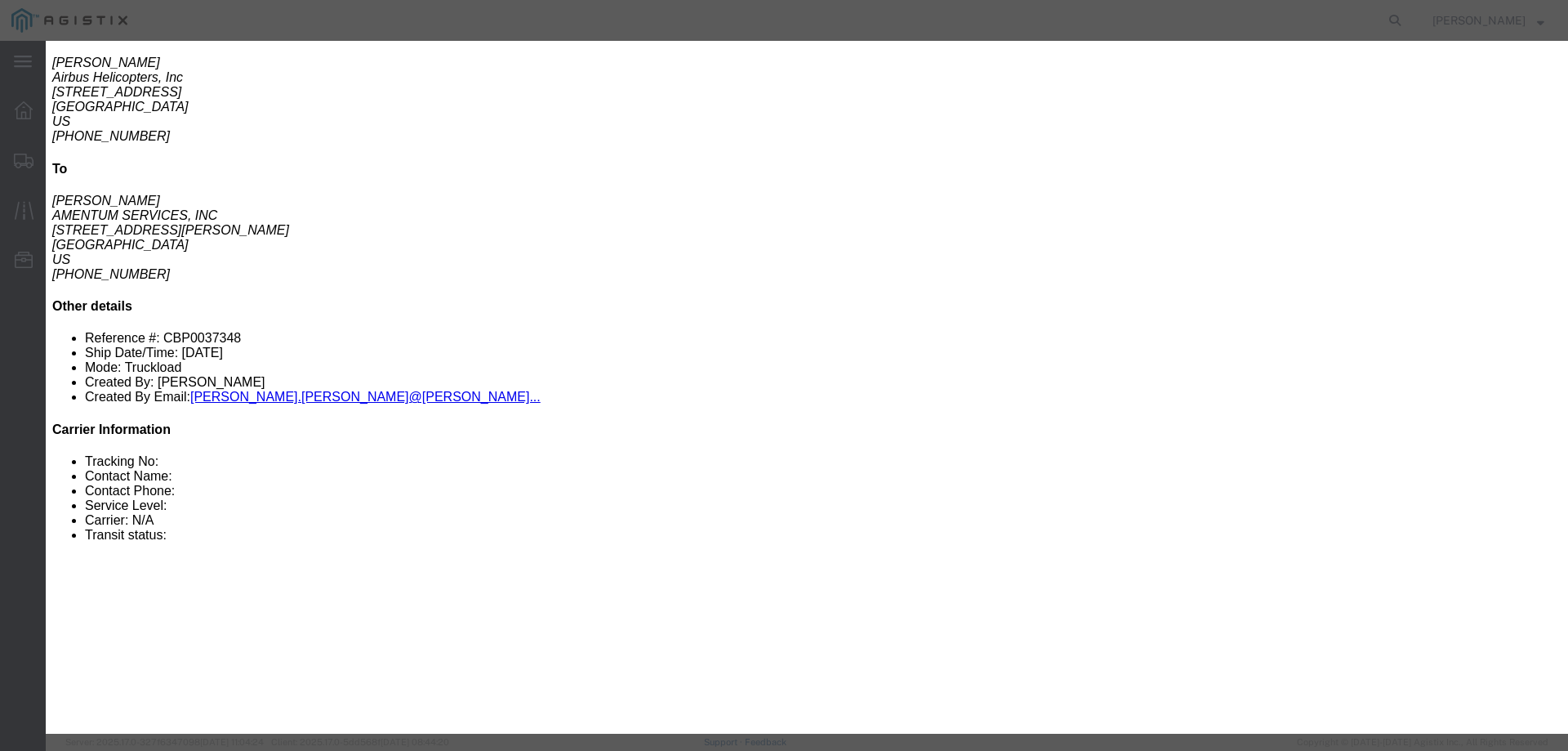
click input "text"
type input "5"
type input "56528857"
click select "Select Air Less than Truckload Multi-Leg Ocean Freight Rail Small Parcel Truckl…"
select select "TL"
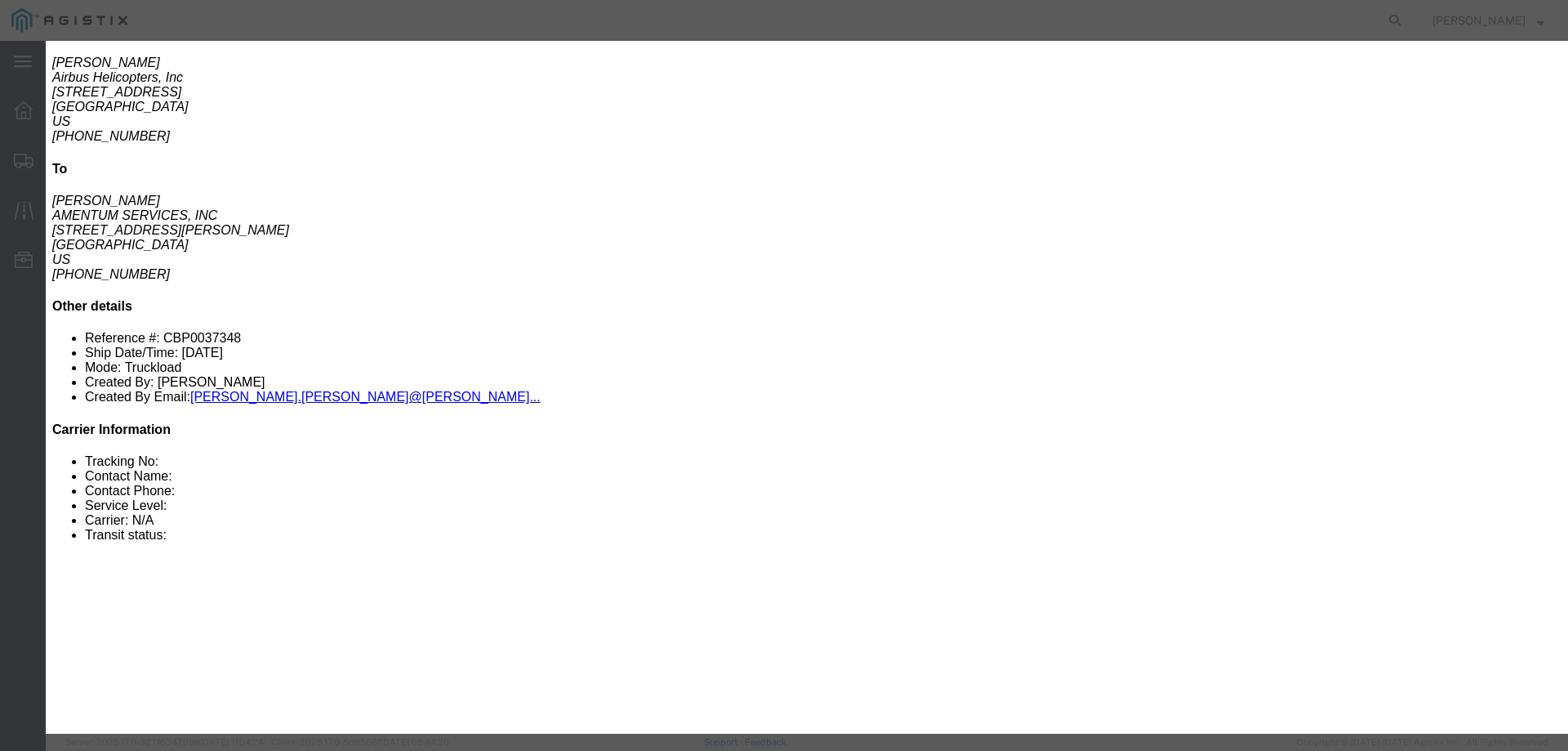
click select "Select Air Less than Truckload Multi-Leg Ocean Freight Rail Small Parcel Truckl…"
click input "number"
click select "Select 2 Day Service 3 Axle Winch Truck 3 to 5 Day Service 96L Domestic Flat Ra…"
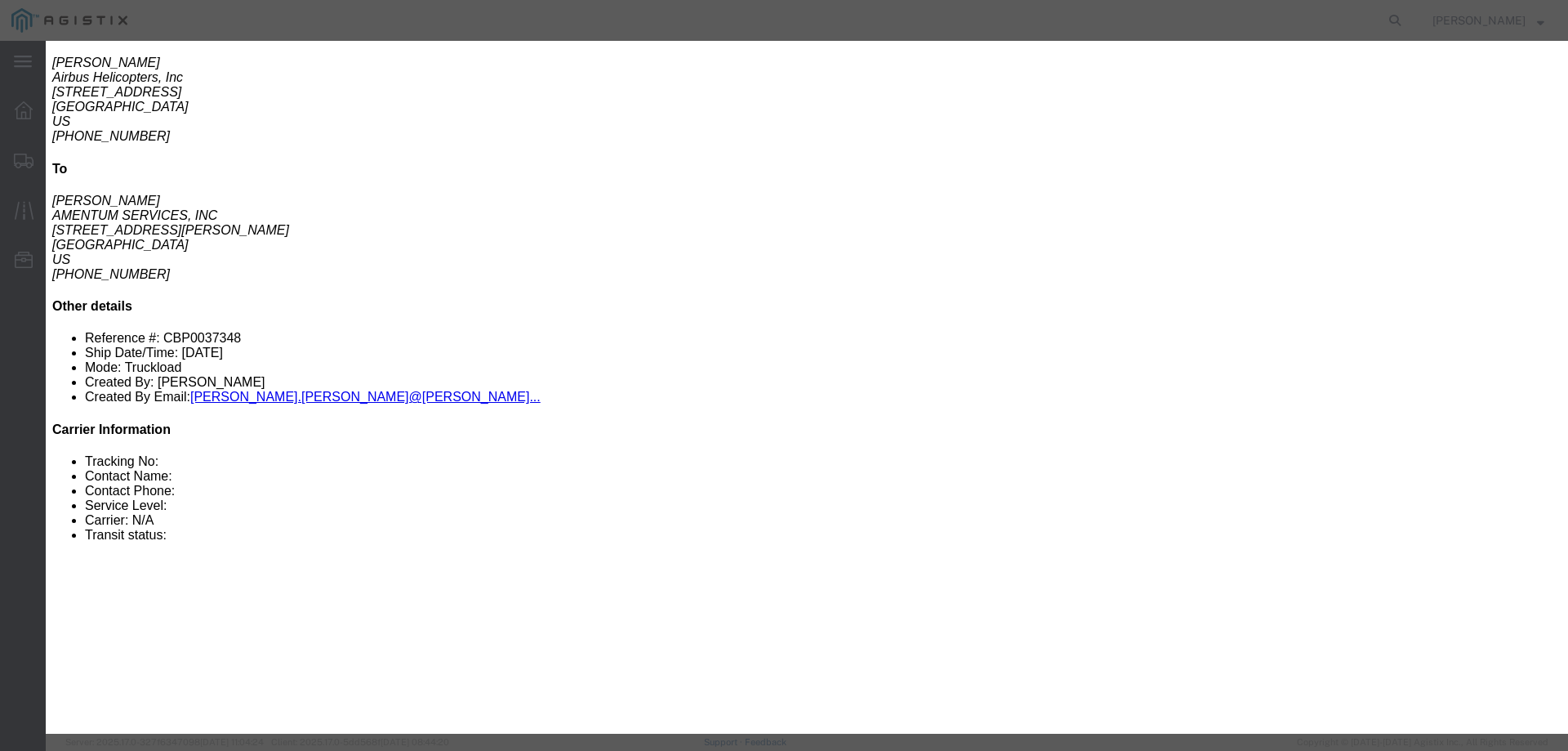
click select "Select 2 Day Service 3 Axle Winch Truck 3 to 5 Day Service 96L Domestic Flat Ra…"
click h3 "Enter Bid"
click input "number"
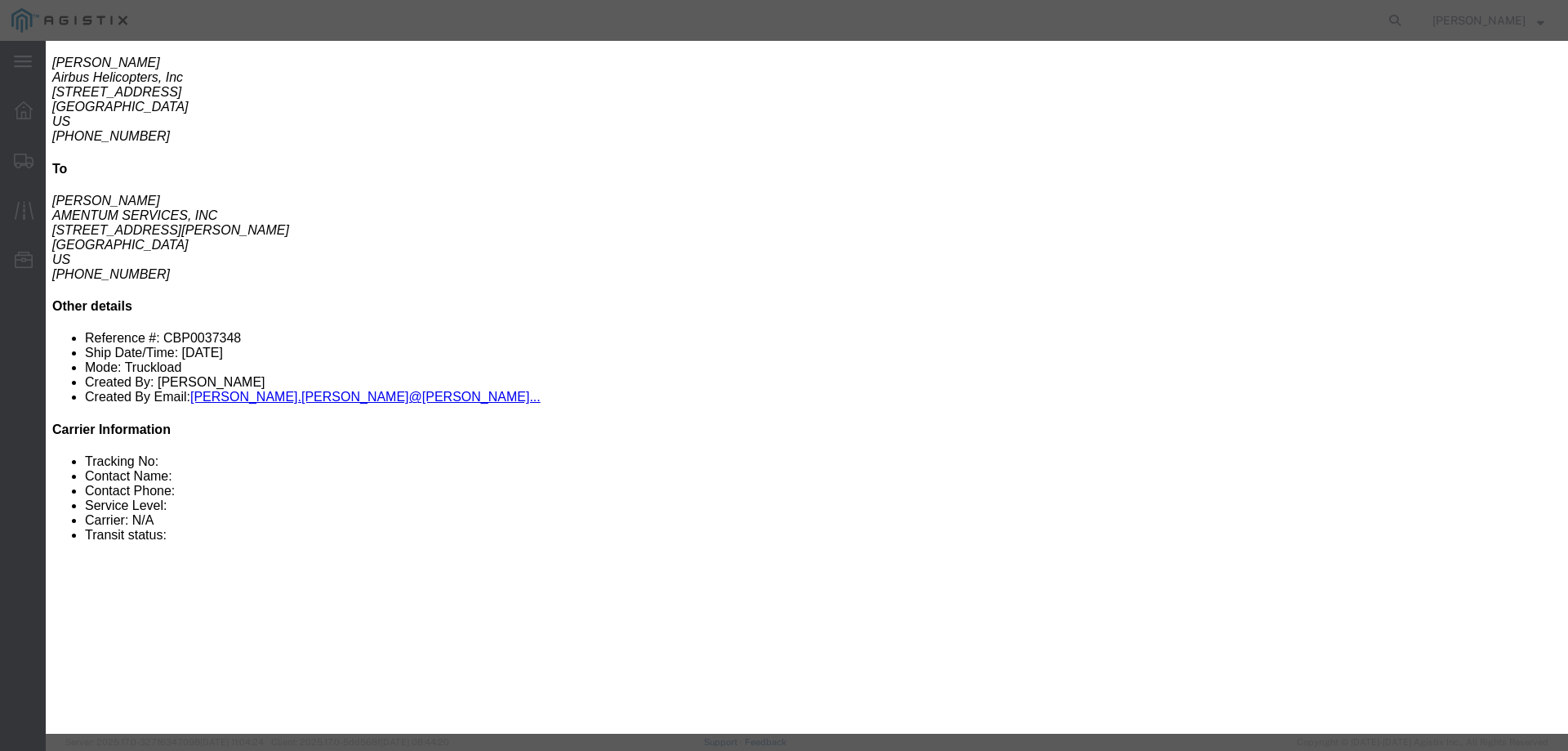
type input "1650"
click textarea
type textarea "straight truck & insurance"
click button "Submit"
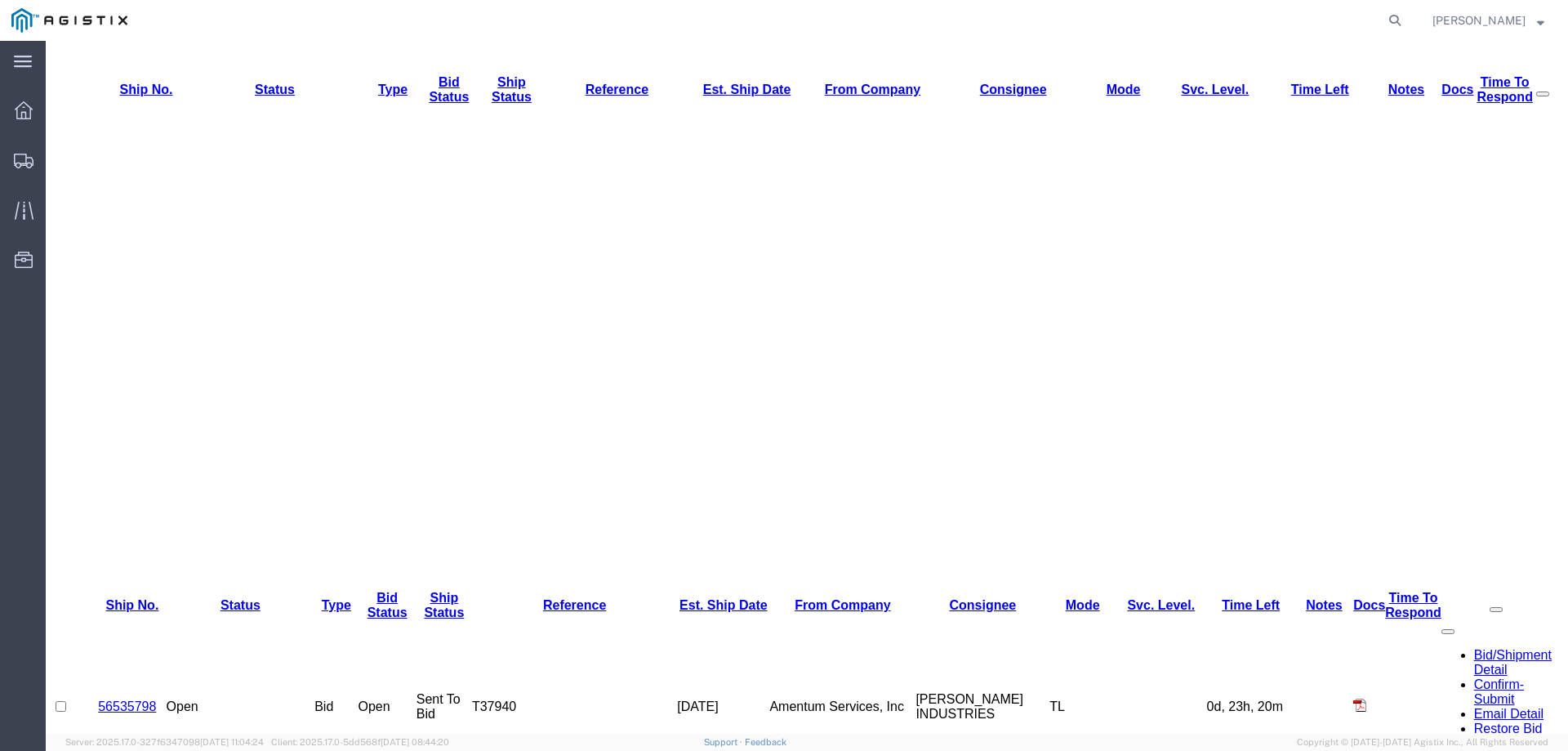
scroll to position [0, 0]
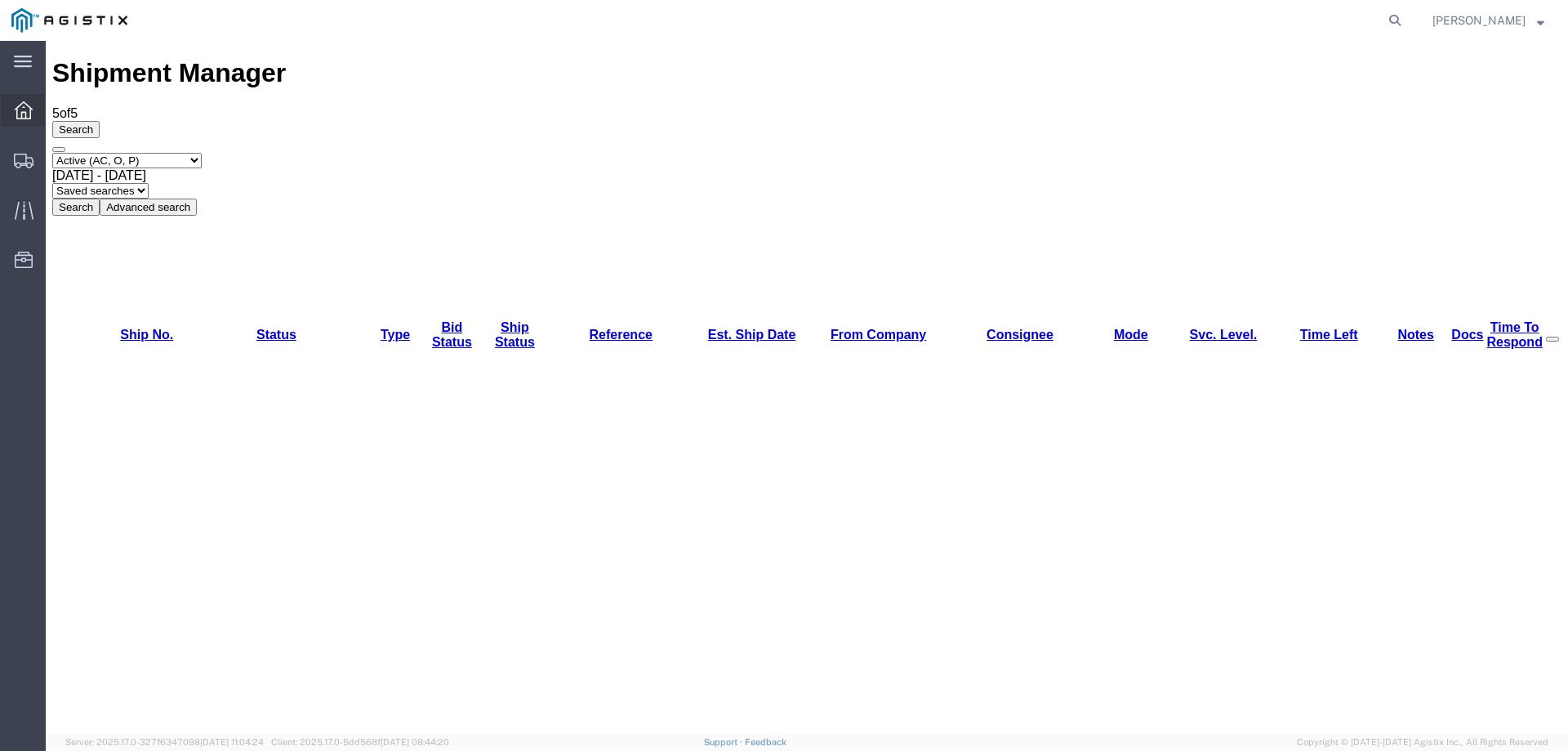
click at [28, 118] on icon at bounding box center [24, 111] width 18 height 18
